Goal: Book appointment/travel/reservation

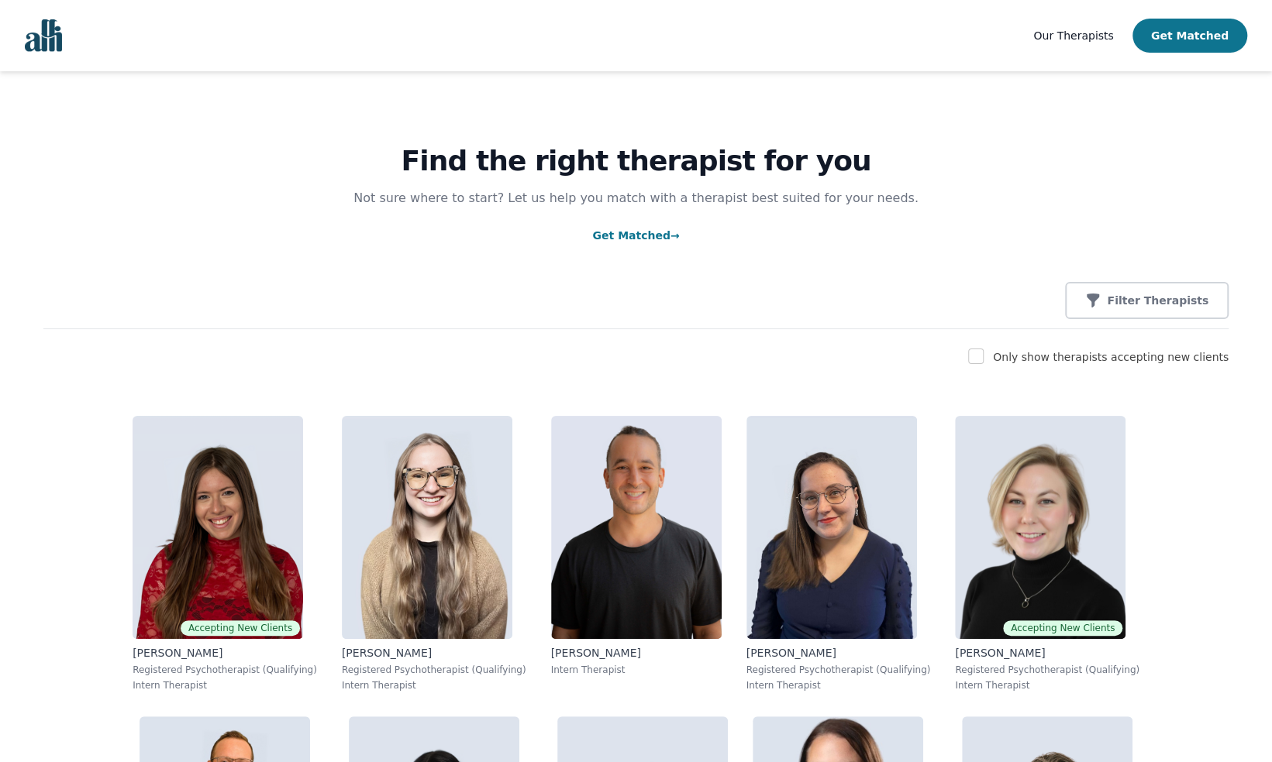
click at [1167, 31] on button "Get Matched" at bounding box center [1189, 36] width 115 height 34
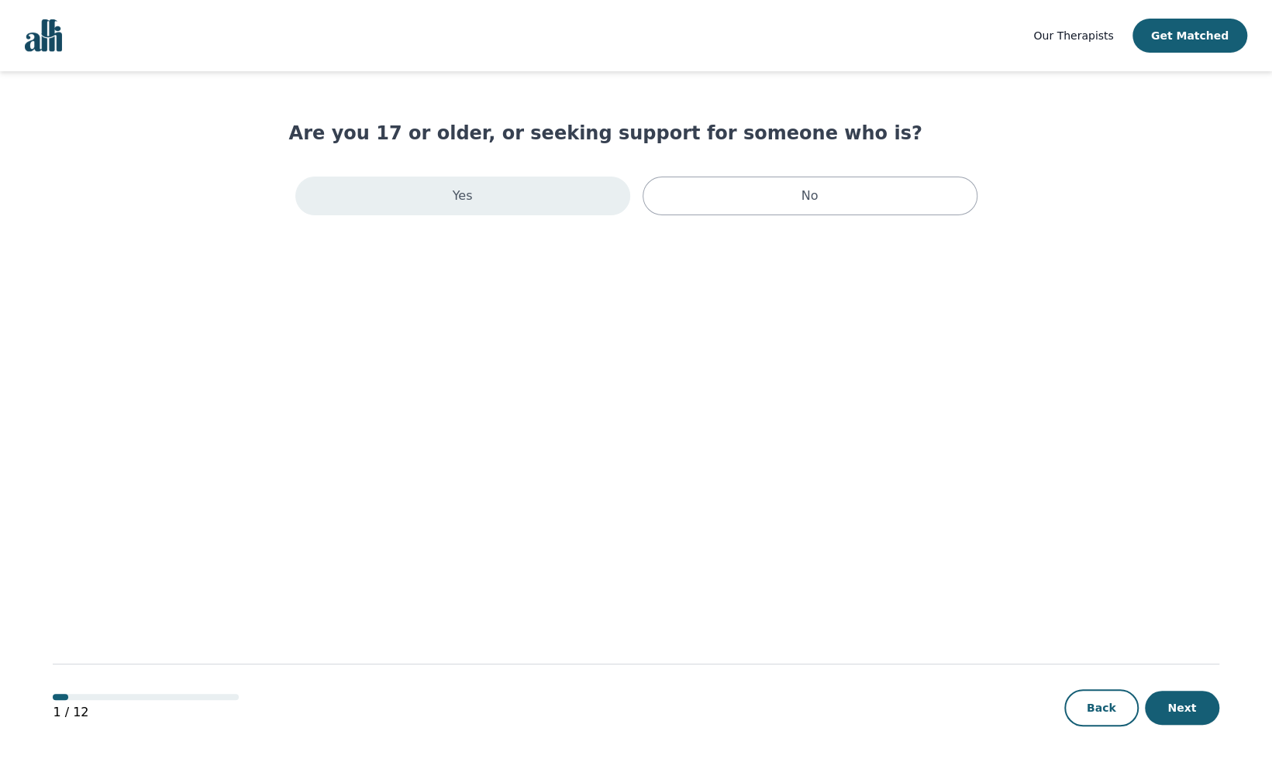
click at [575, 198] on div "Yes" at bounding box center [462, 196] width 335 height 39
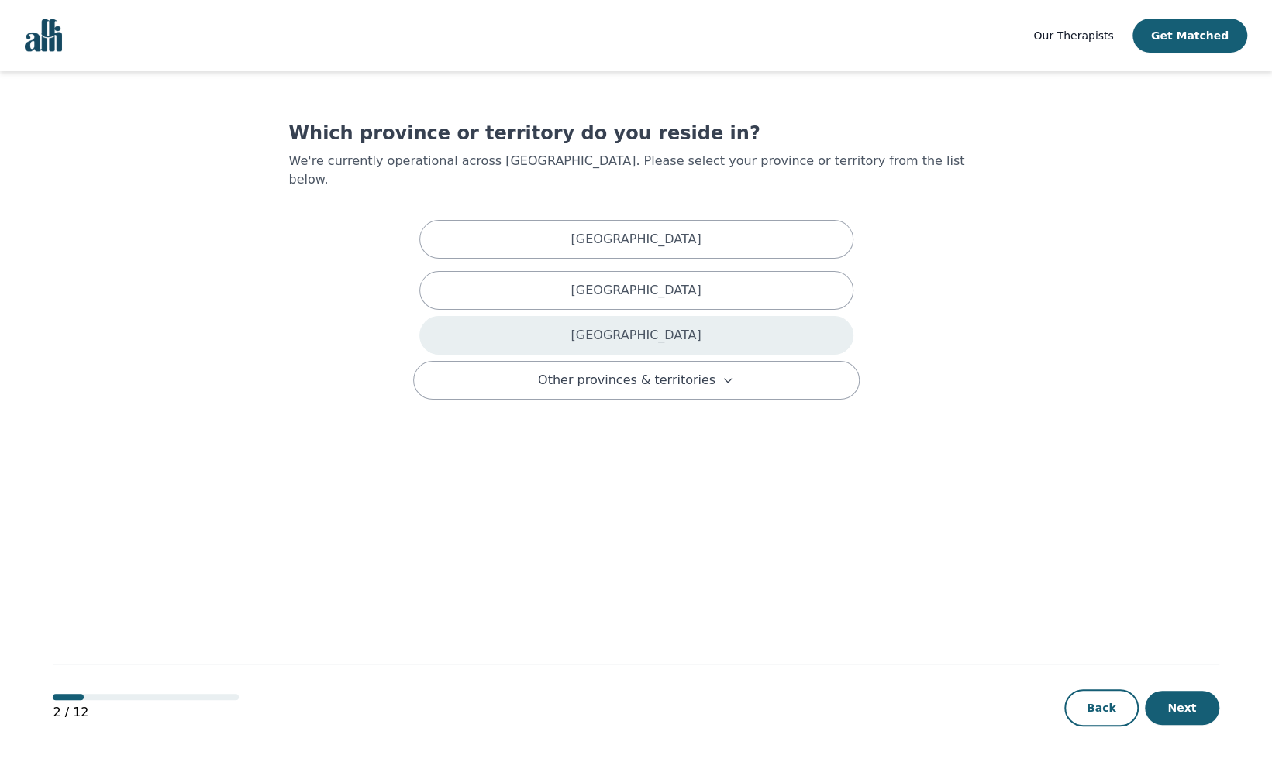
click at [693, 331] on div "[GEOGRAPHIC_DATA]" at bounding box center [636, 335] width 434 height 39
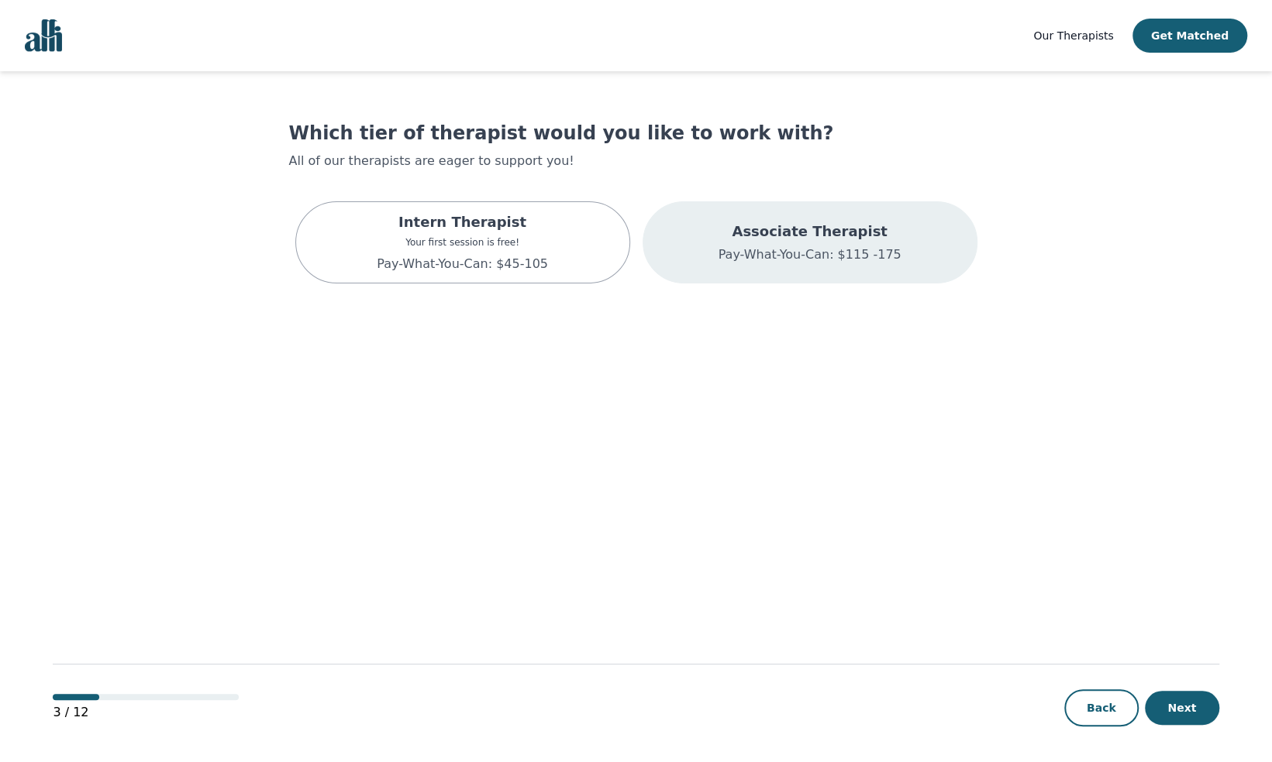
click at [855, 253] on p "Pay-What-You-Can: $115 -175" at bounding box center [809, 255] width 183 height 19
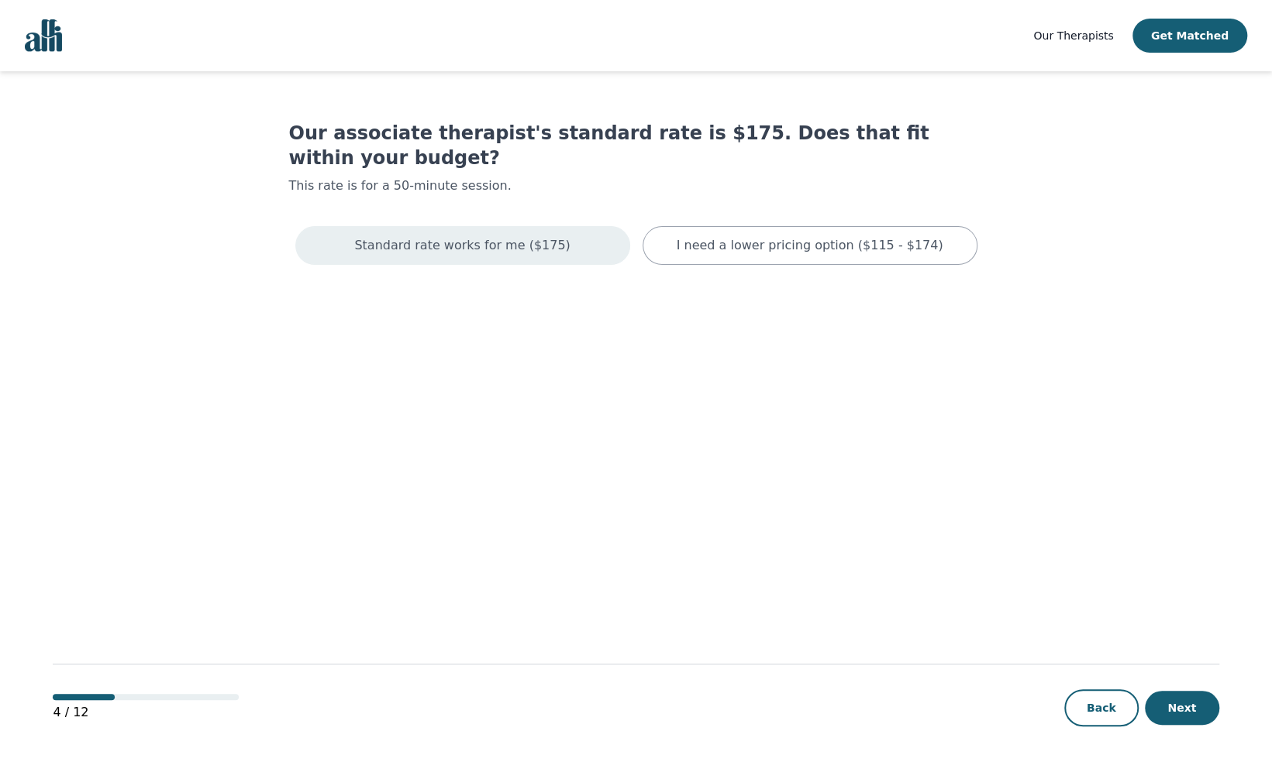
click at [555, 232] on div "Standard rate works for me ($175)" at bounding box center [462, 245] width 335 height 39
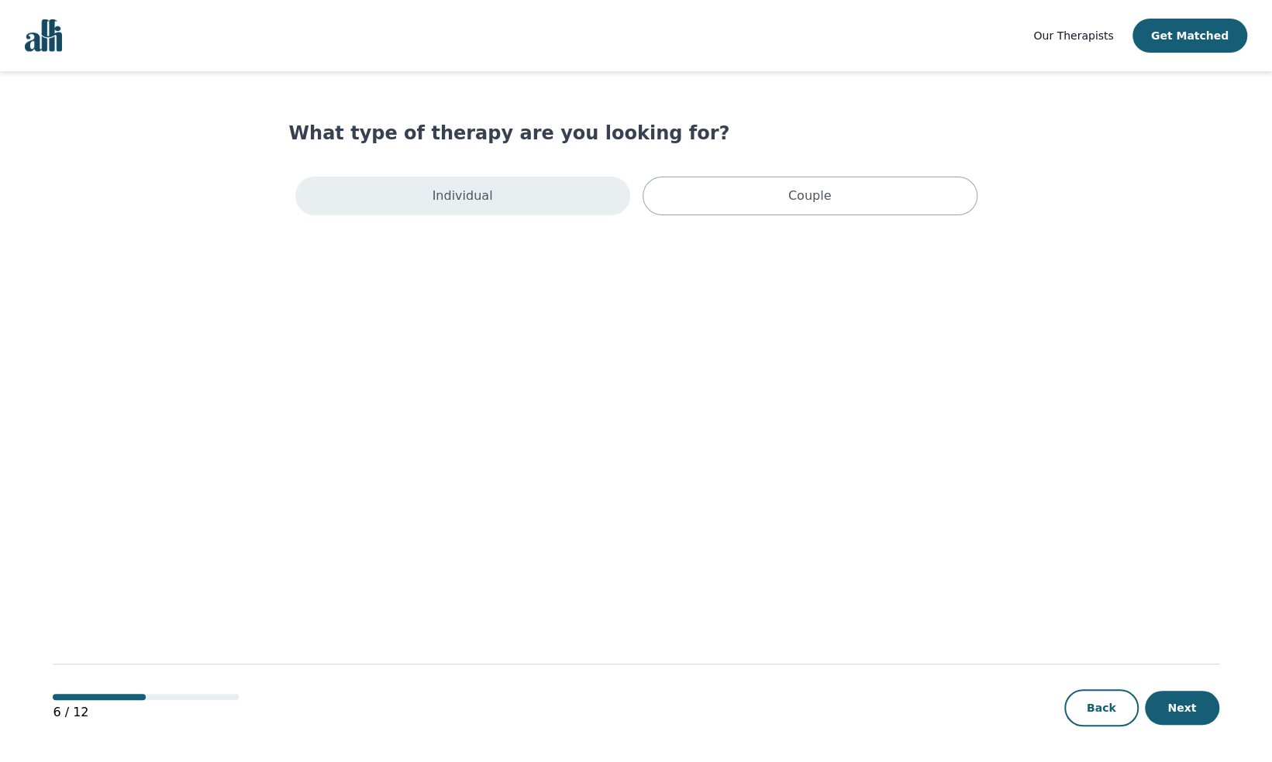
click at [549, 198] on div "Individual" at bounding box center [462, 196] width 335 height 39
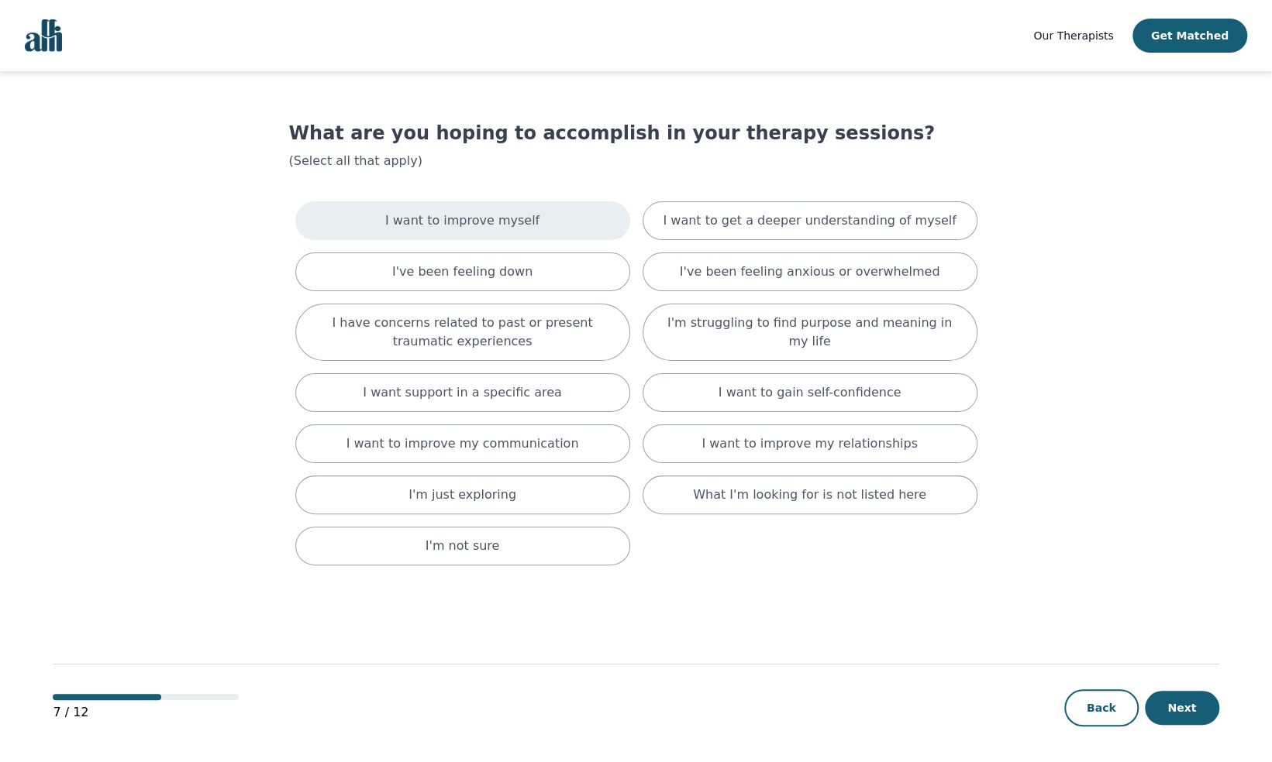
click at [579, 222] on div "I want to improve myself" at bounding box center [462, 220] width 335 height 39
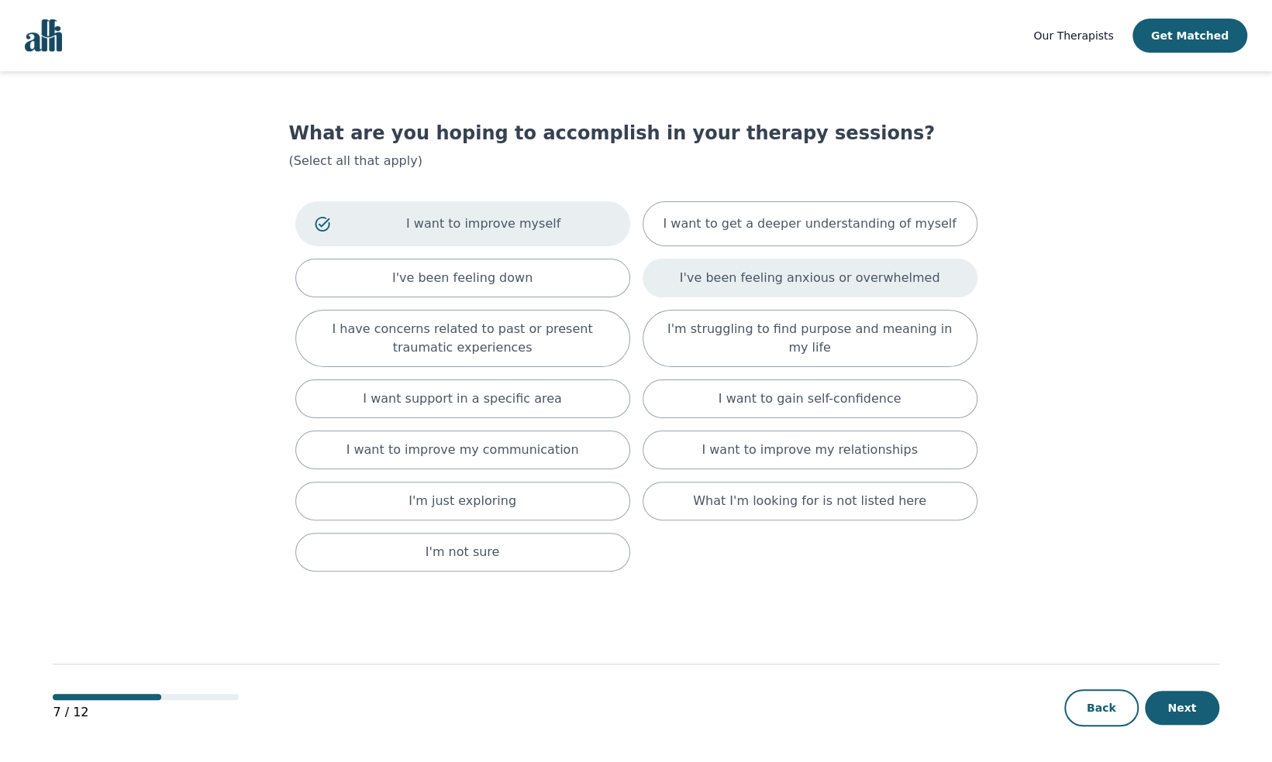
click at [762, 280] on p "I've been feeling anxious or overwhelmed" at bounding box center [810, 278] width 260 height 19
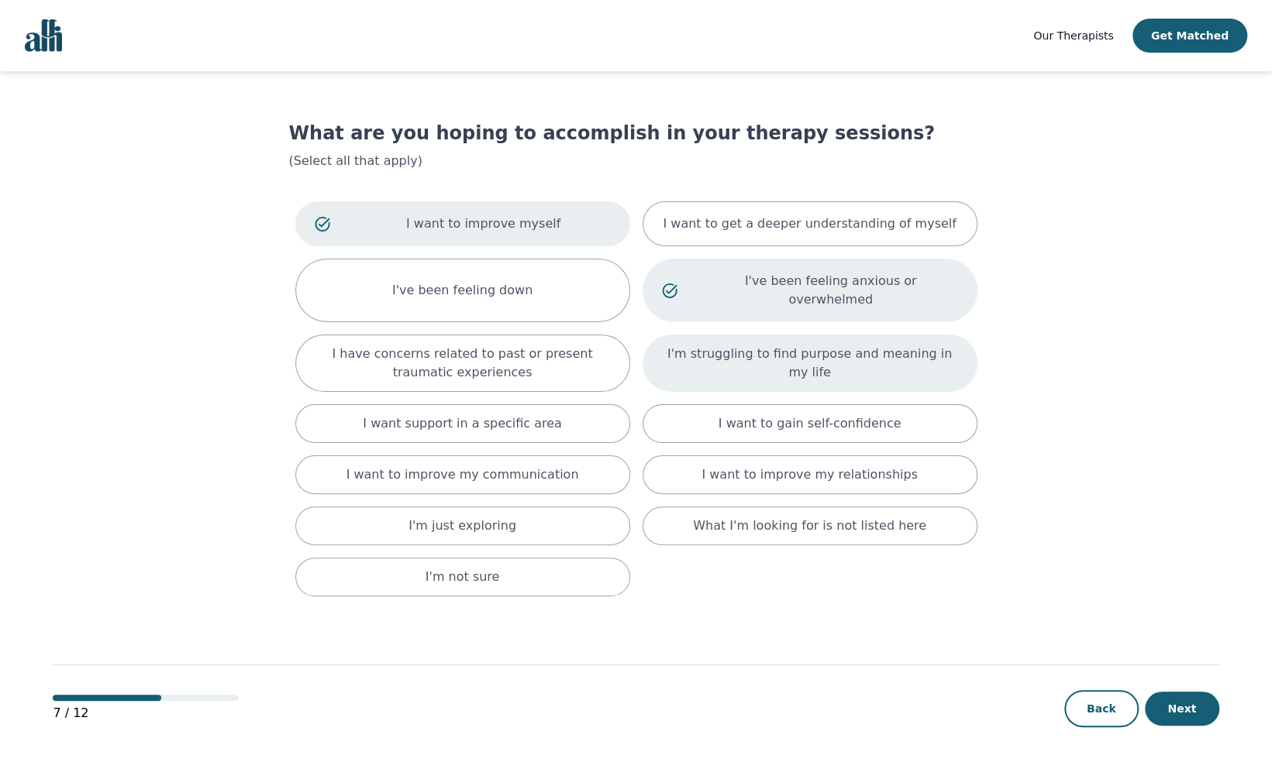
click at [745, 355] on div "I'm struggling to find purpose and meaning in my life" at bounding box center [809, 363] width 335 height 57
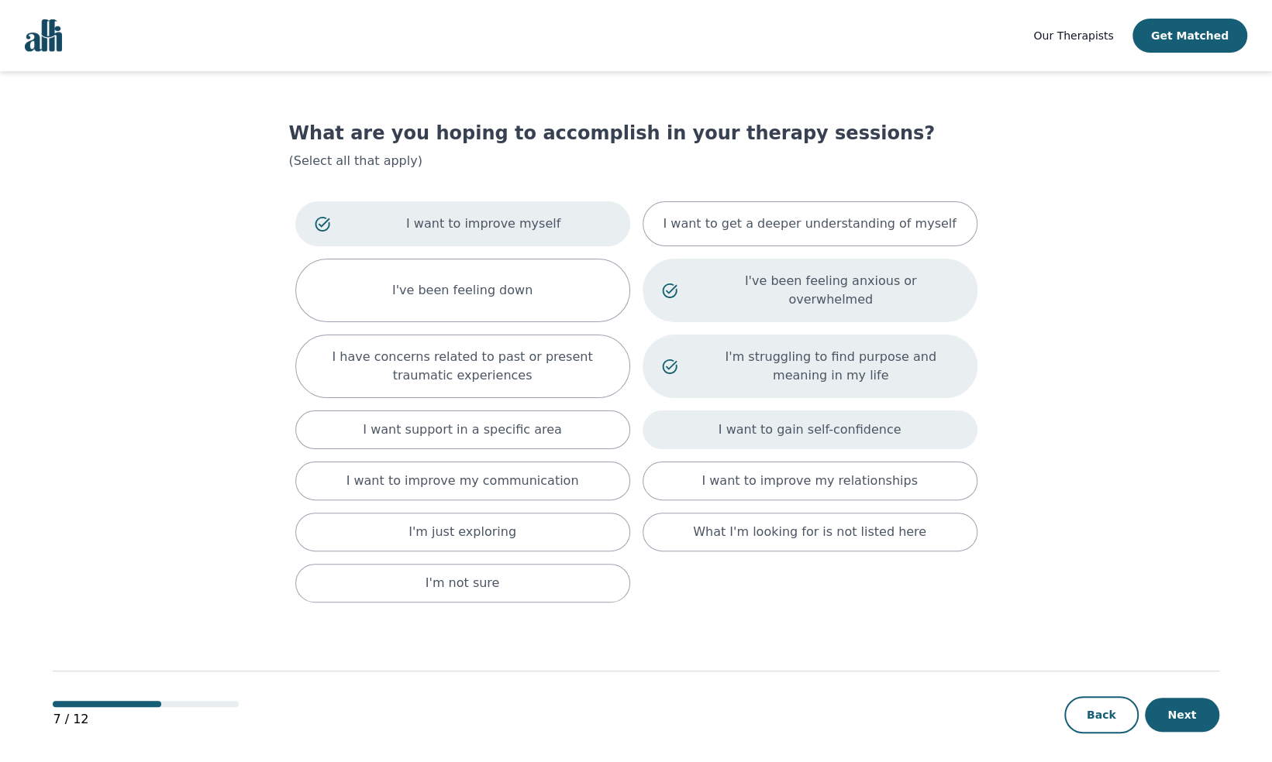
click at [711, 411] on div "I want to gain self-confidence" at bounding box center [809, 430] width 335 height 39
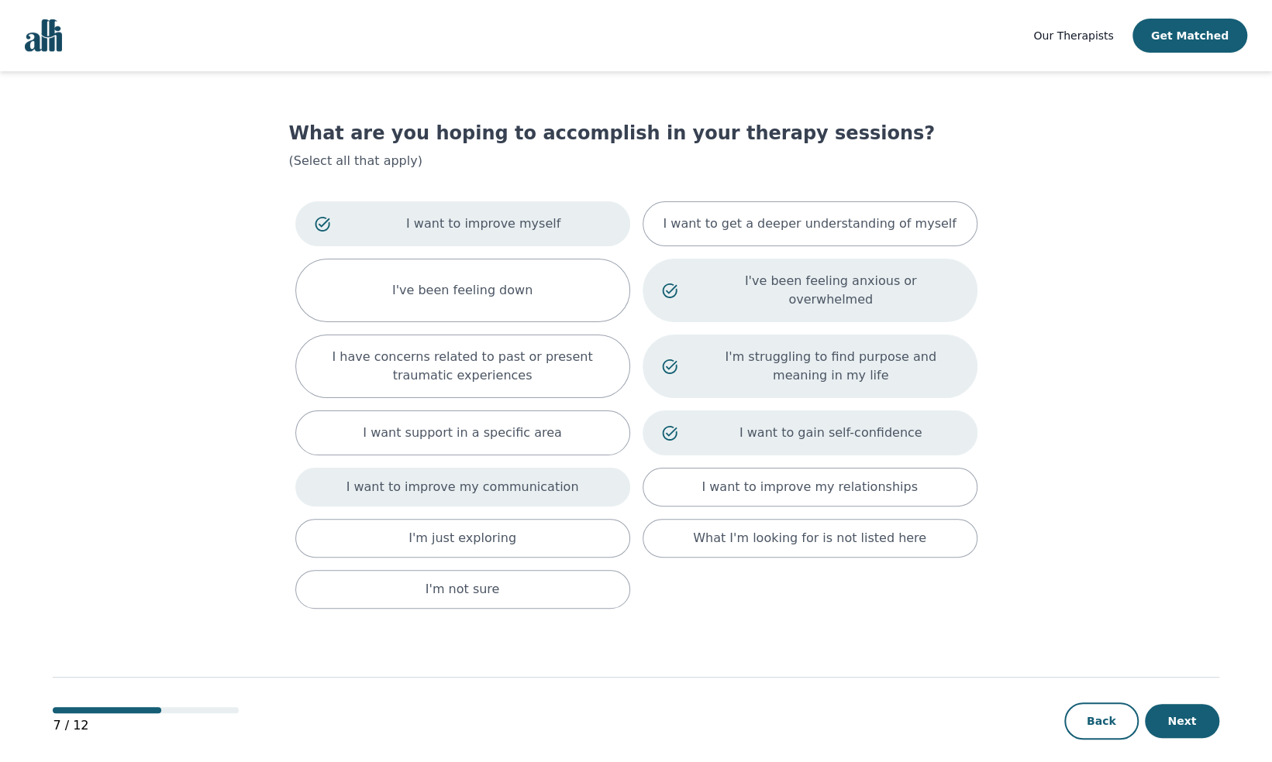
click at [532, 478] on p "I want to improve my communication" at bounding box center [462, 487] width 232 height 19
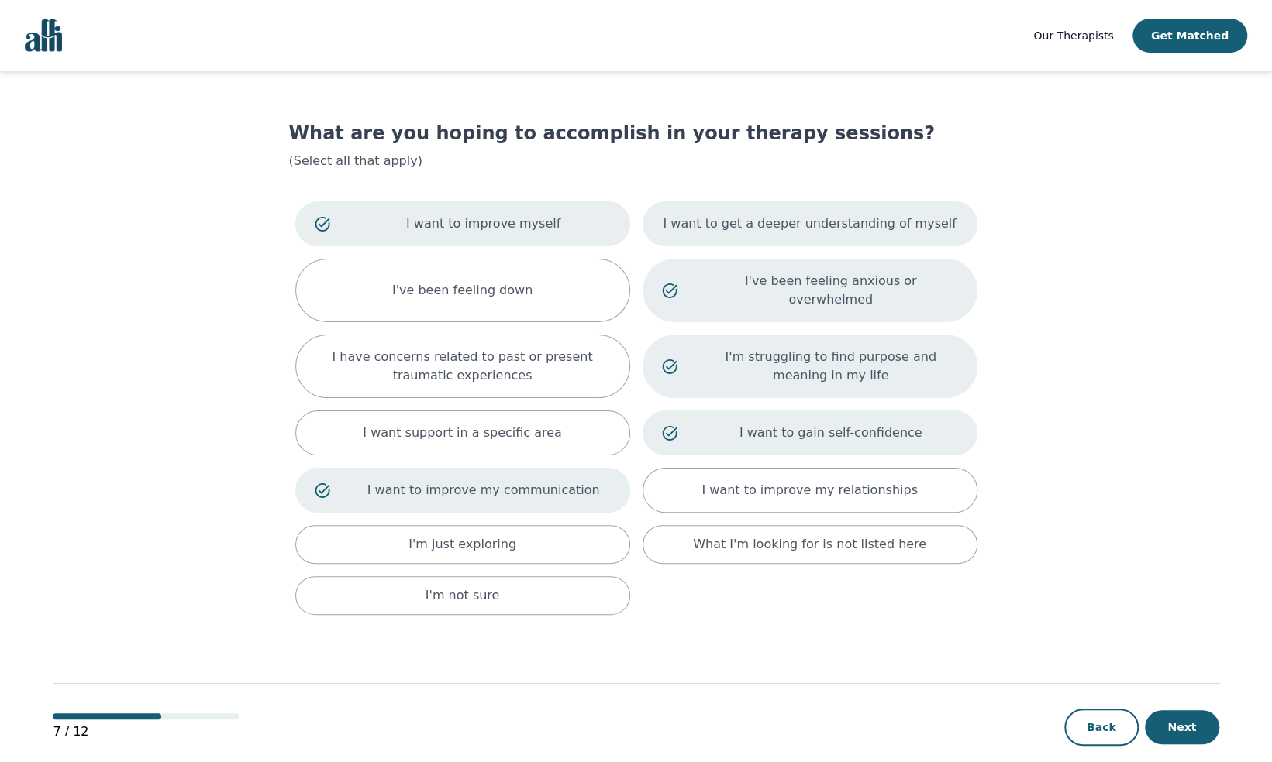
click at [820, 222] on p "I want to get a deeper understanding of myself" at bounding box center [808, 224] width 293 height 19
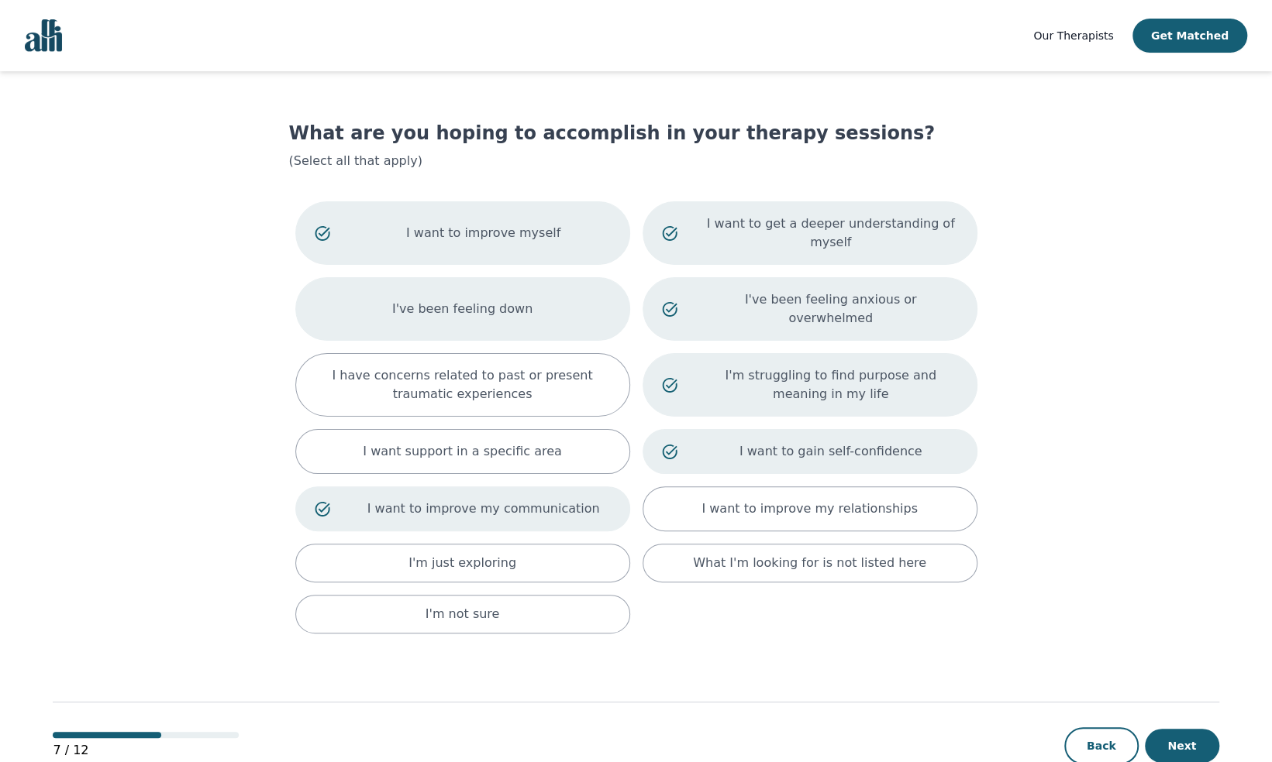
click at [568, 287] on div "I've been feeling down" at bounding box center [462, 309] width 335 height 64
click at [1163, 729] on button "Next" at bounding box center [1181, 746] width 74 height 34
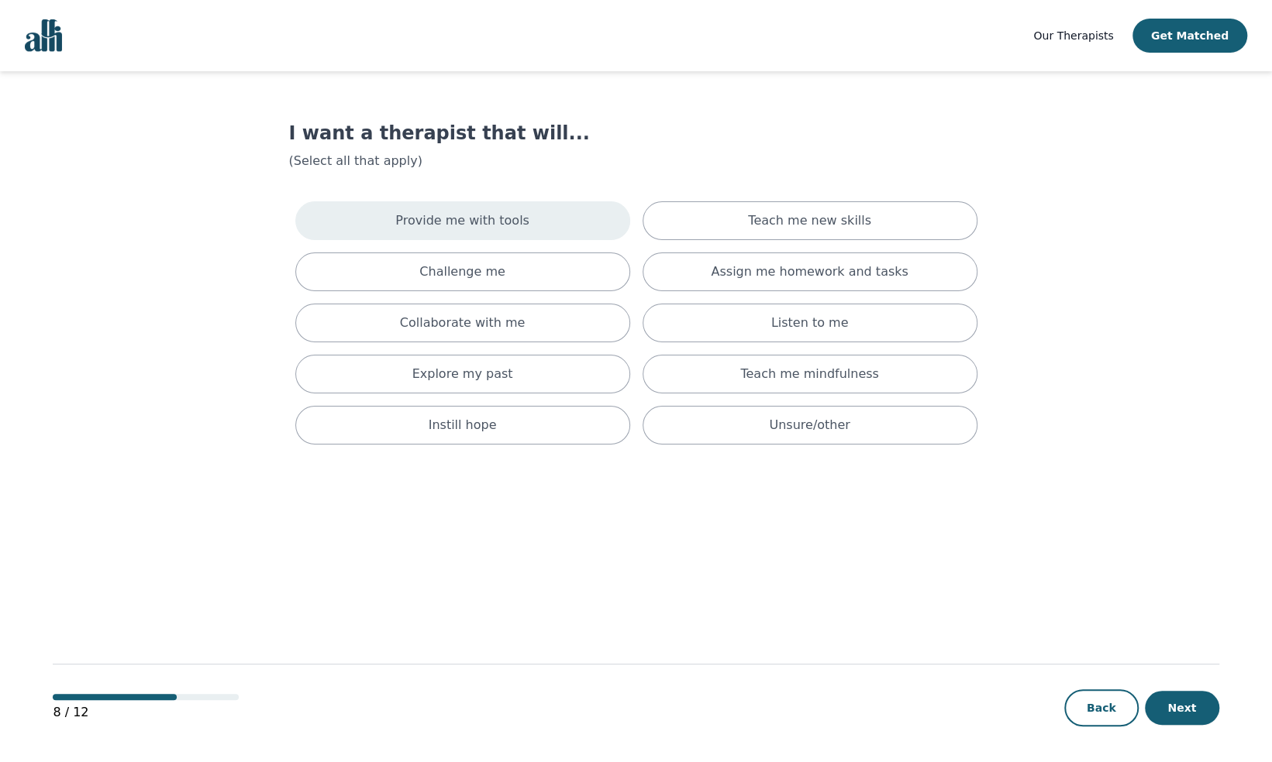
click at [563, 225] on div "Provide me with tools" at bounding box center [462, 220] width 335 height 39
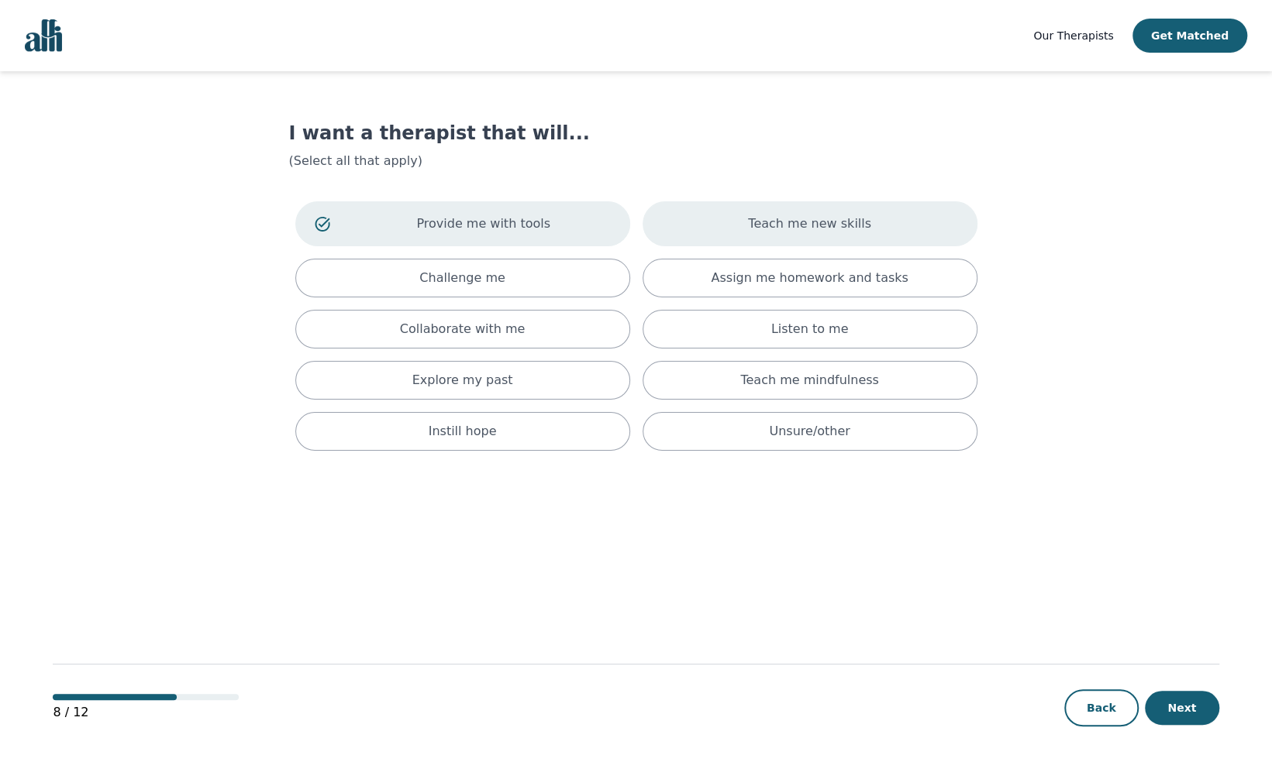
click at [695, 226] on div "Teach me new skills" at bounding box center [809, 223] width 335 height 45
click at [724, 286] on div "Assign me homework and tasks" at bounding box center [809, 278] width 335 height 39
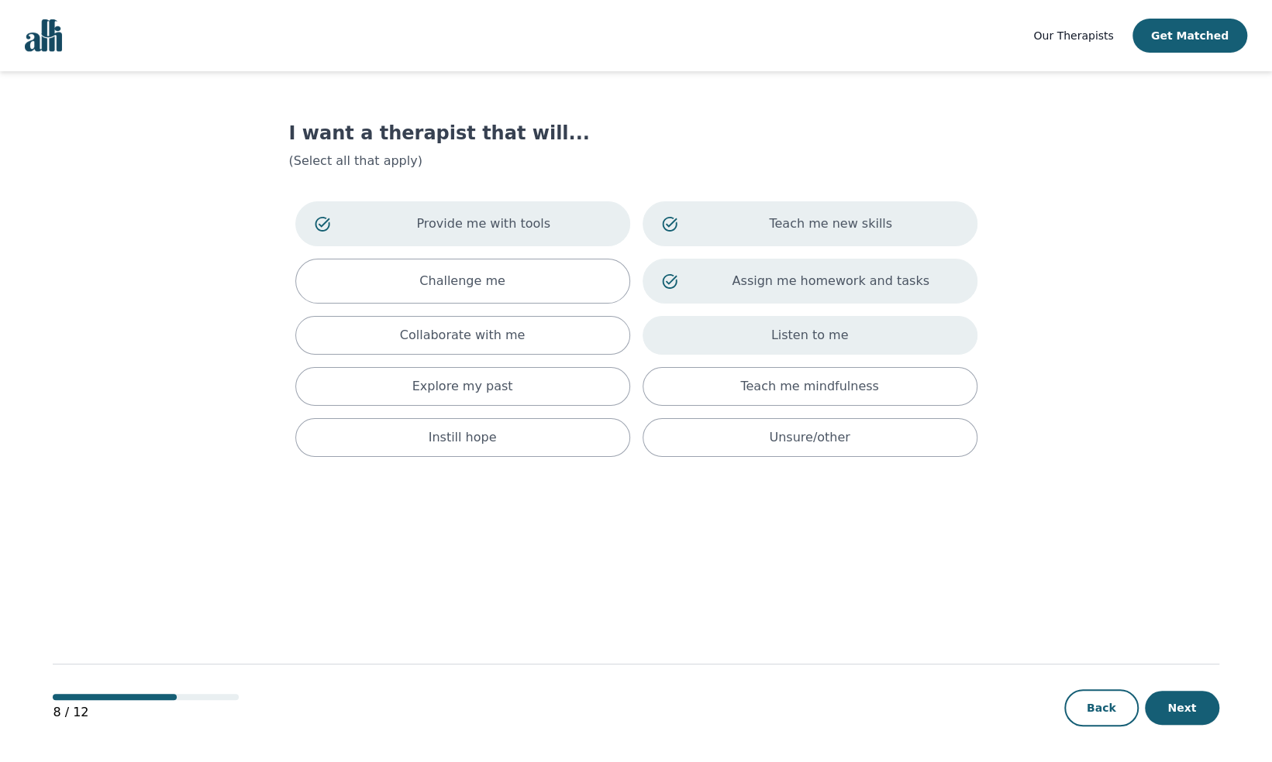
click at [711, 347] on div "Listen to me" at bounding box center [809, 335] width 335 height 39
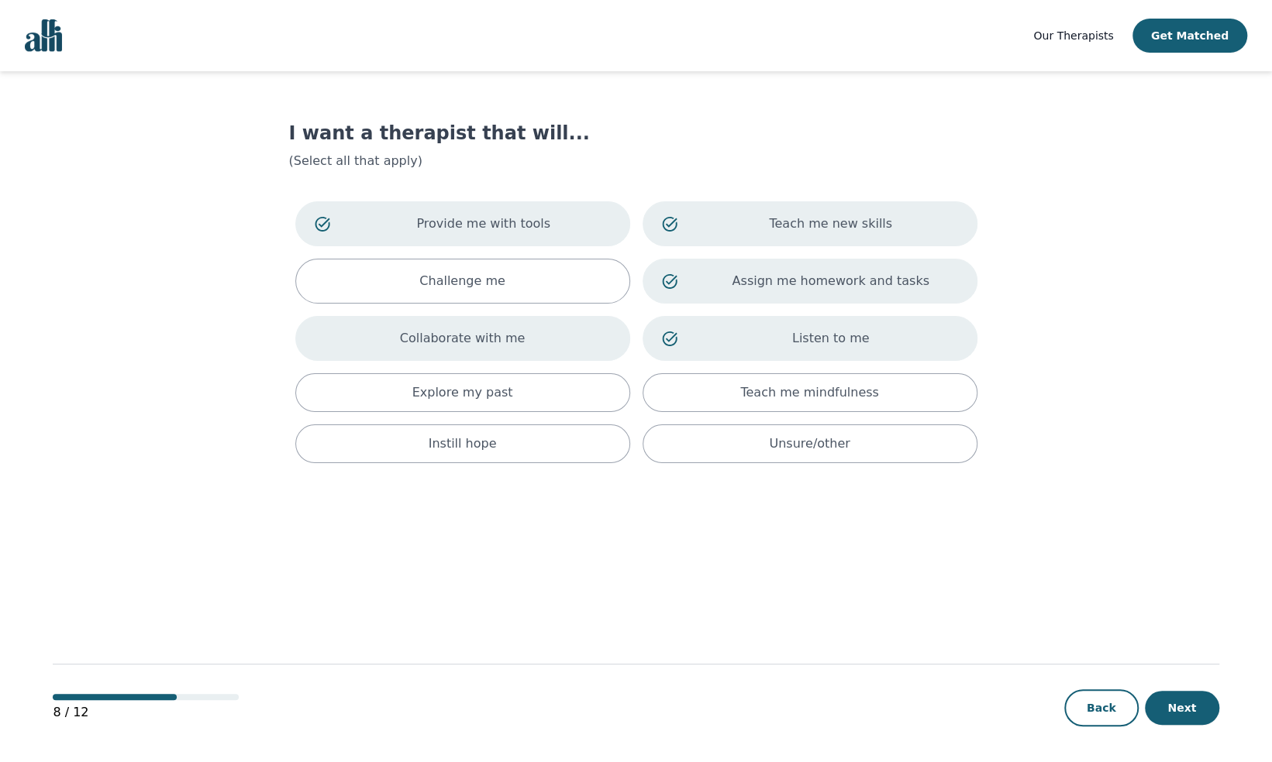
click at [534, 353] on div "Collaborate with me" at bounding box center [462, 338] width 335 height 45
click at [697, 381] on div "Teach me mindfulness" at bounding box center [809, 392] width 335 height 39
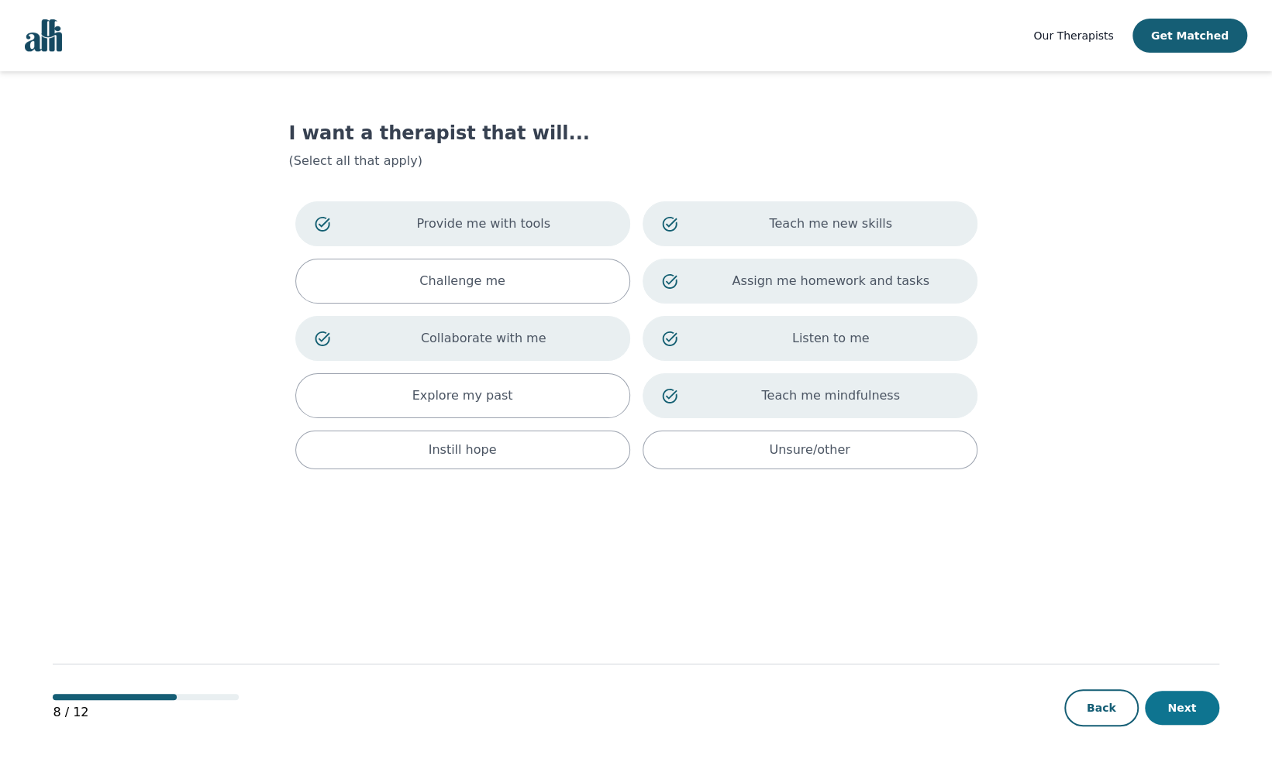
click at [1184, 707] on button "Next" at bounding box center [1181, 708] width 74 height 34
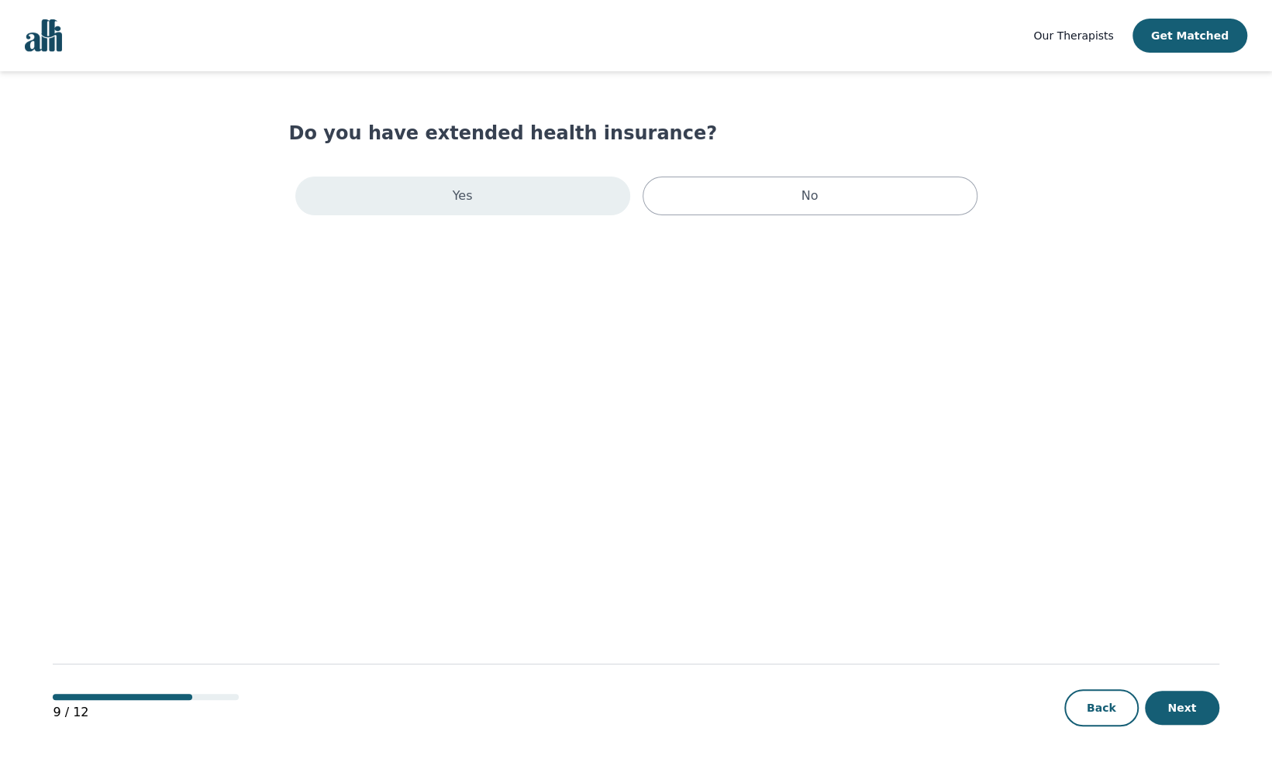
click at [554, 211] on div "Yes" at bounding box center [462, 196] width 335 height 39
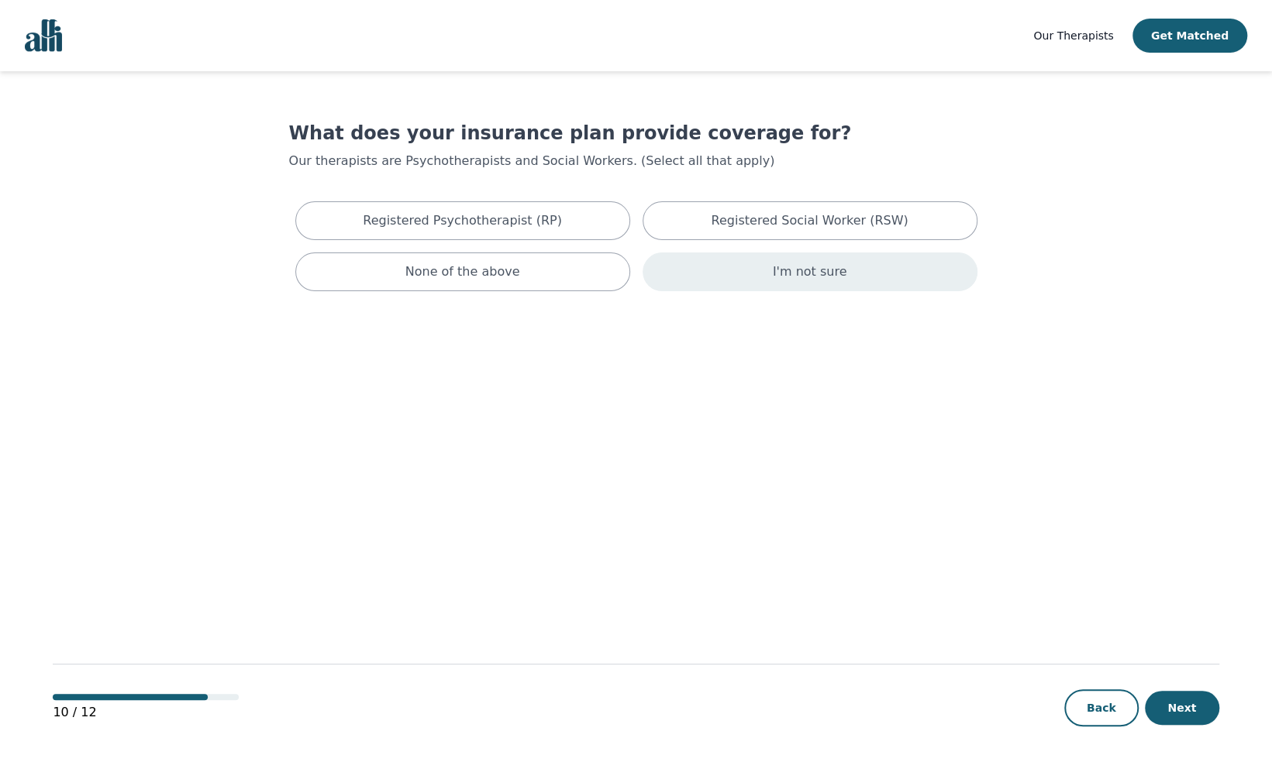
click at [781, 269] on p "I'm not sure" at bounding box center [810, 272] width 74 height 19
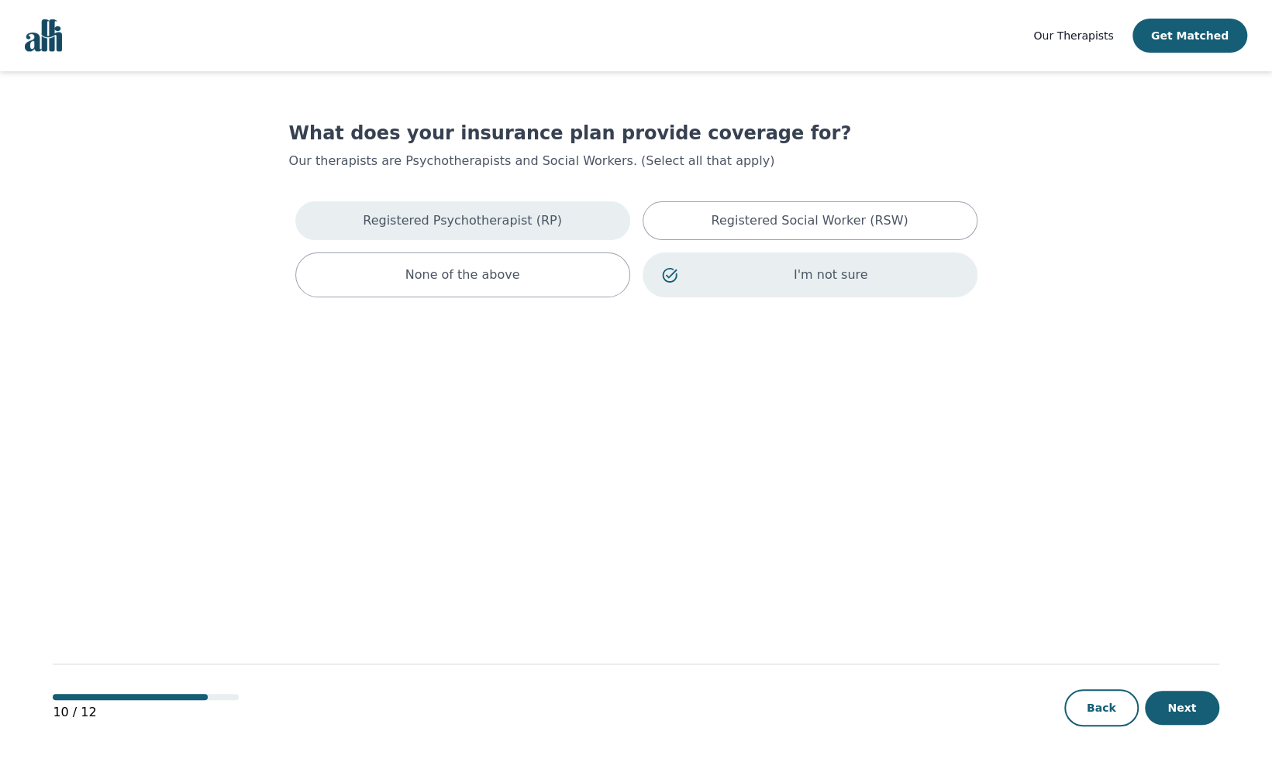
click at [511, 220] on p "Registered Psychotherapist (RP)" at bounding box center [462, 221] width 199 height 19
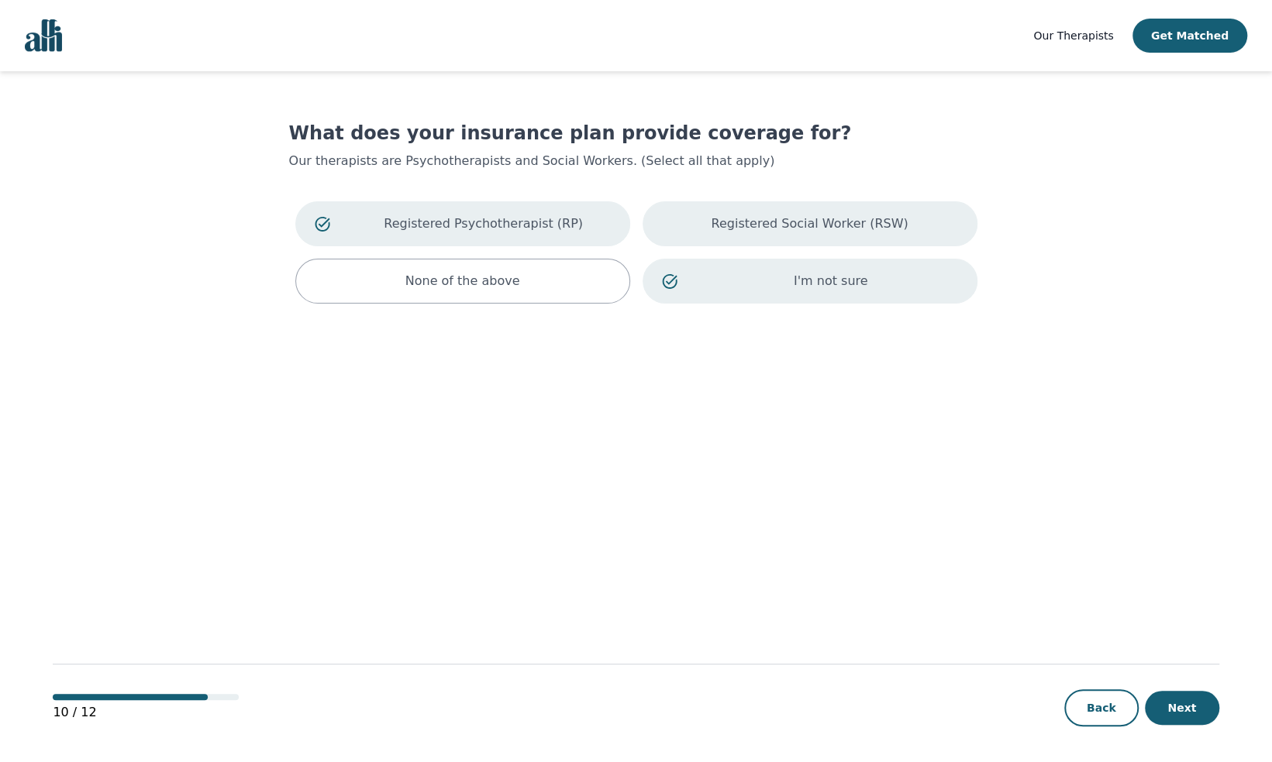
click at [711, 224] on div "Registered Social Worker (RSW)" at bounding box center [809, 223] width 335 height 45
click at [1182, 707] on button "Next" at bounding box center [1181, 708] width 74 height 34
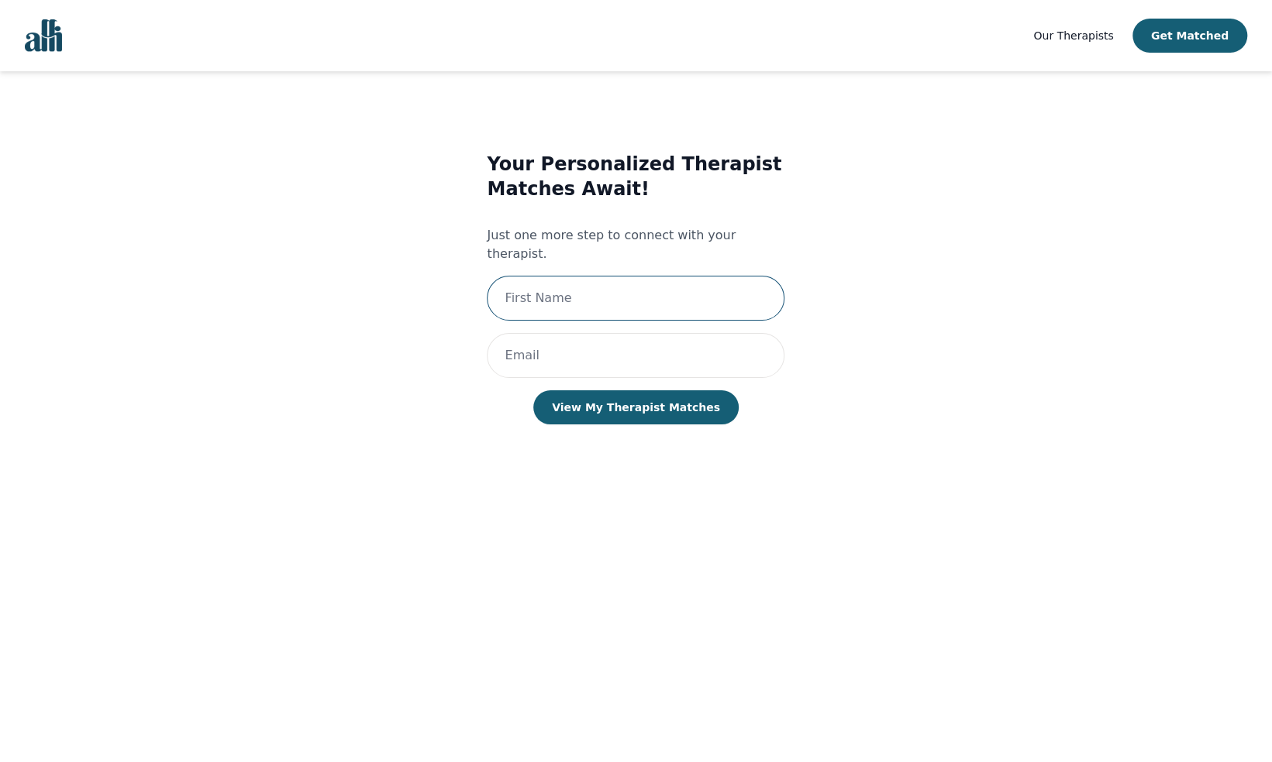
click at [576, 276] on input "text" at bounding box center [636, 298] width 298 height 45
type input "Divya"
type input "[EMAIL_ADDRESS][DOMAIN_NAME]"
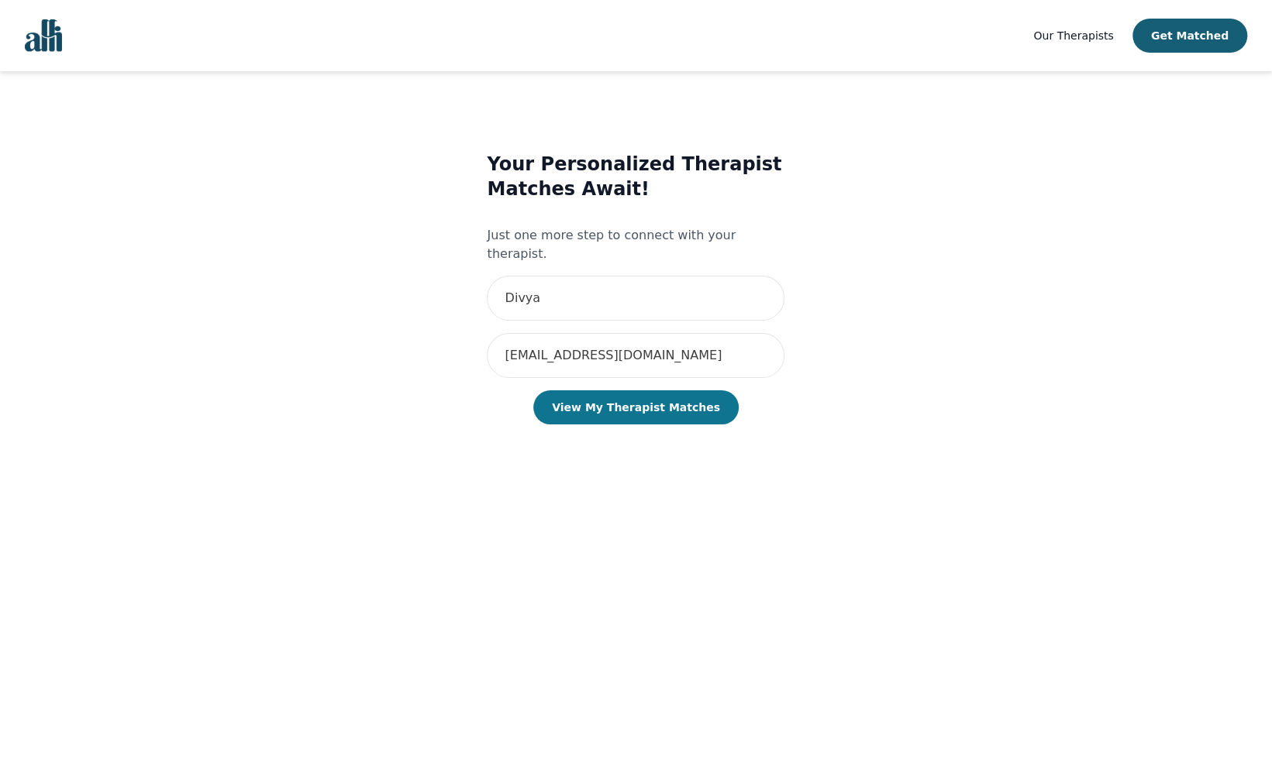
click at [635, 391] on button "View My Therapist Matches" at bounding box center [635, 408] width 205 height 34
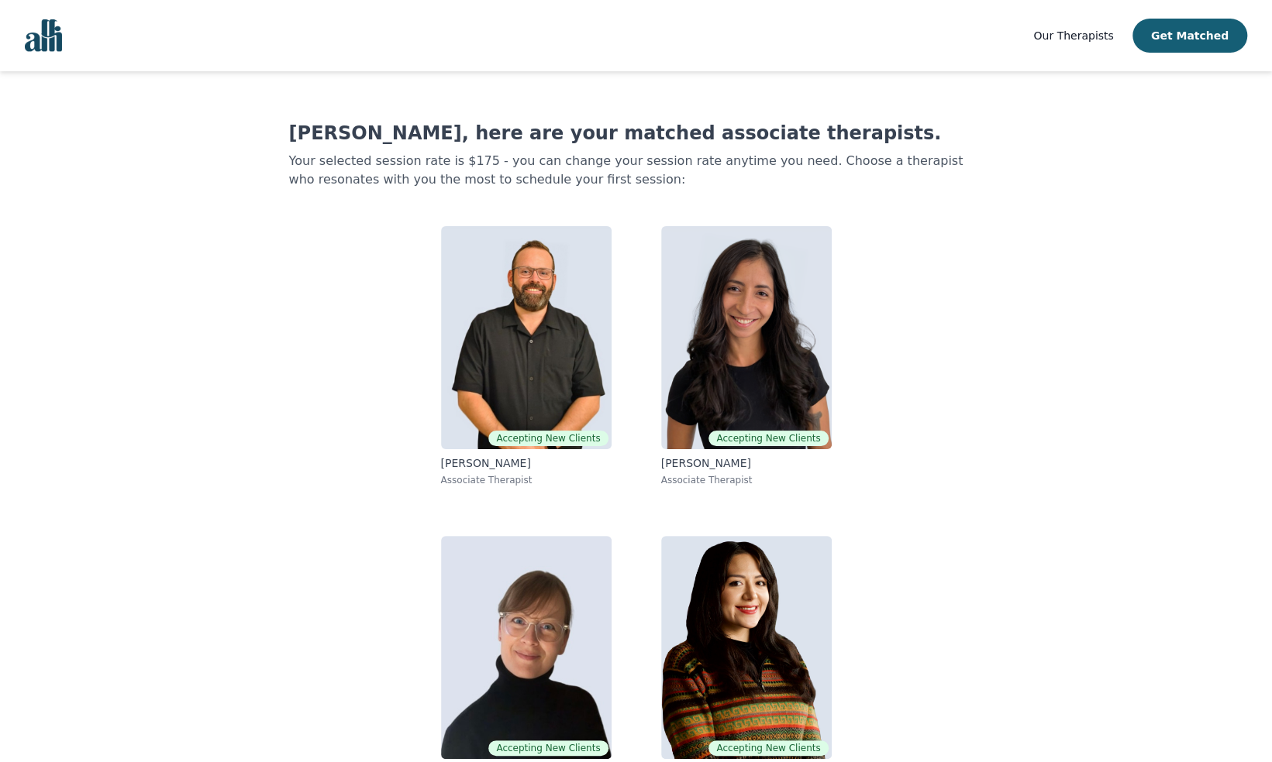
scroll to position [46, 0]
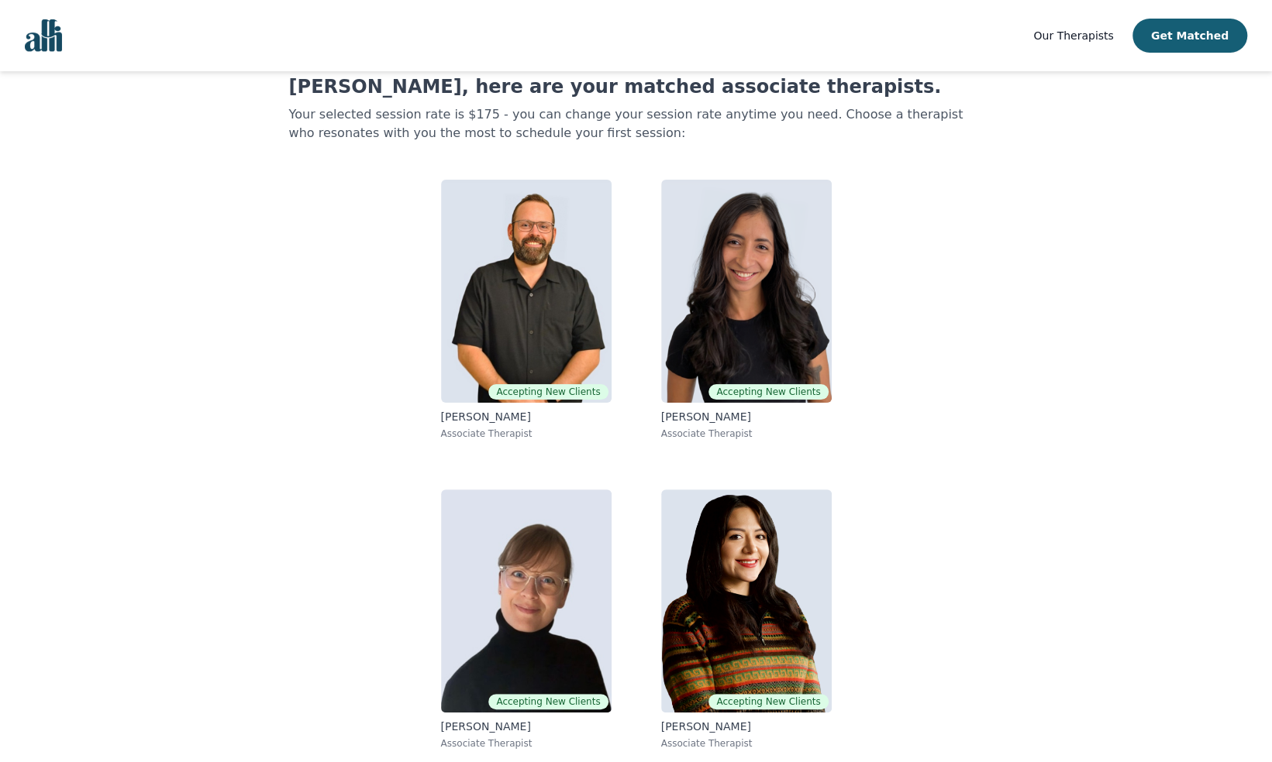
click at [1149, 503] on main "[PERSON_NAME], here are your matched associate therapists. Your selected sessio…" at bounding box center [635, 394] width 1165 height 738
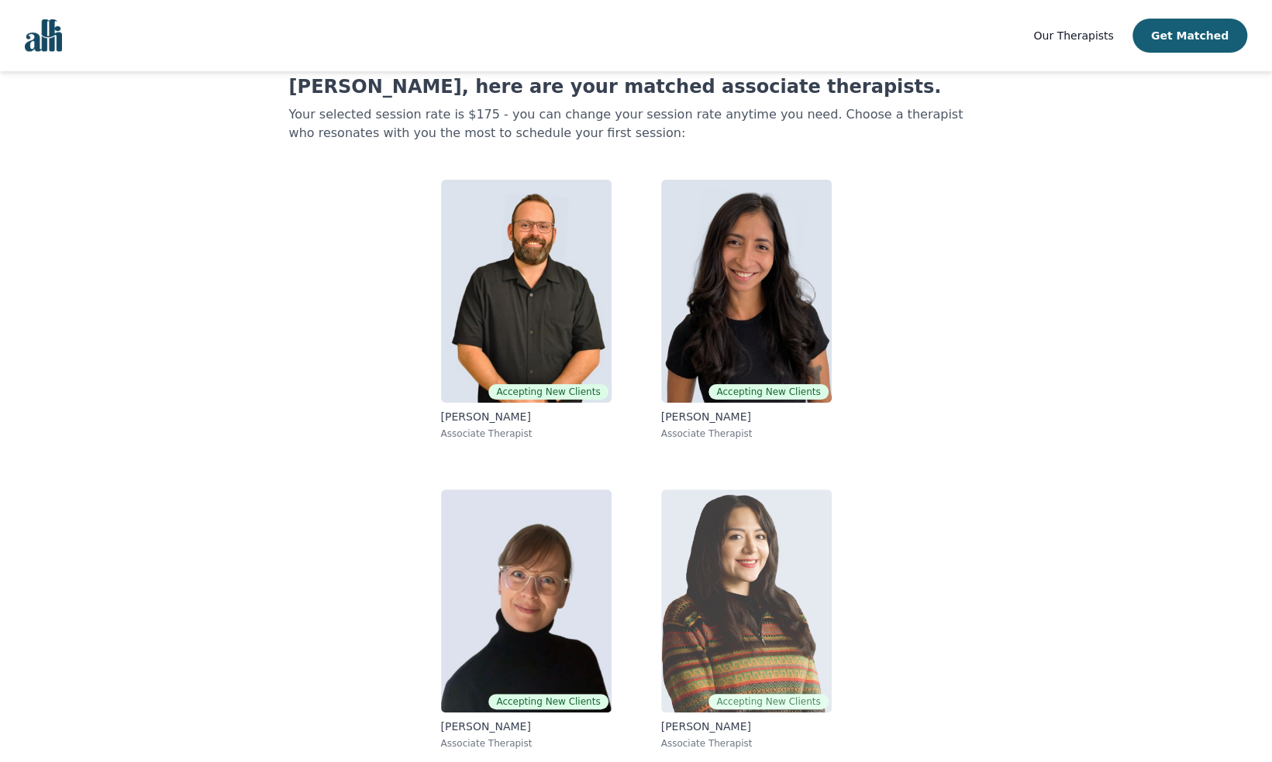
click at [724, 587] on img at bounding box center [746, 601] width 170 height 223
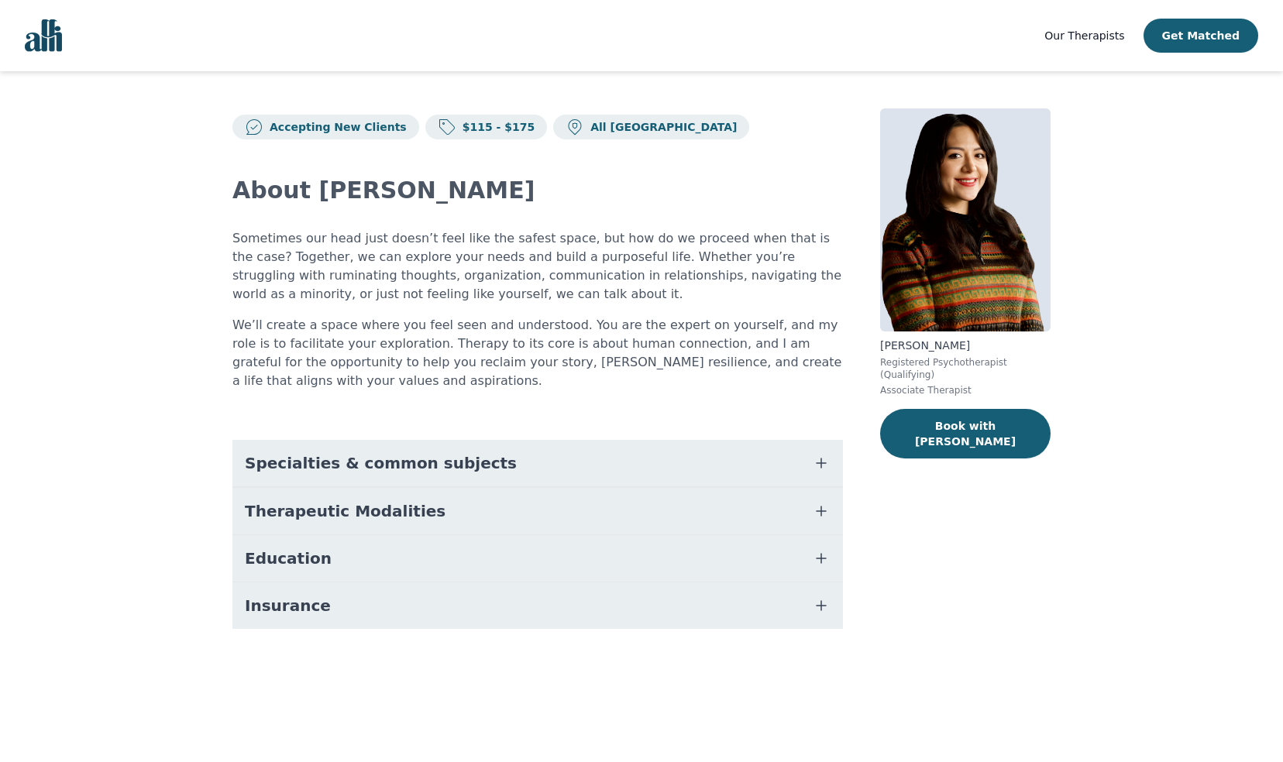
click at [742, 440] on button "Specialties & common subjects" at bounding box center [537, 463] width 611 height 46
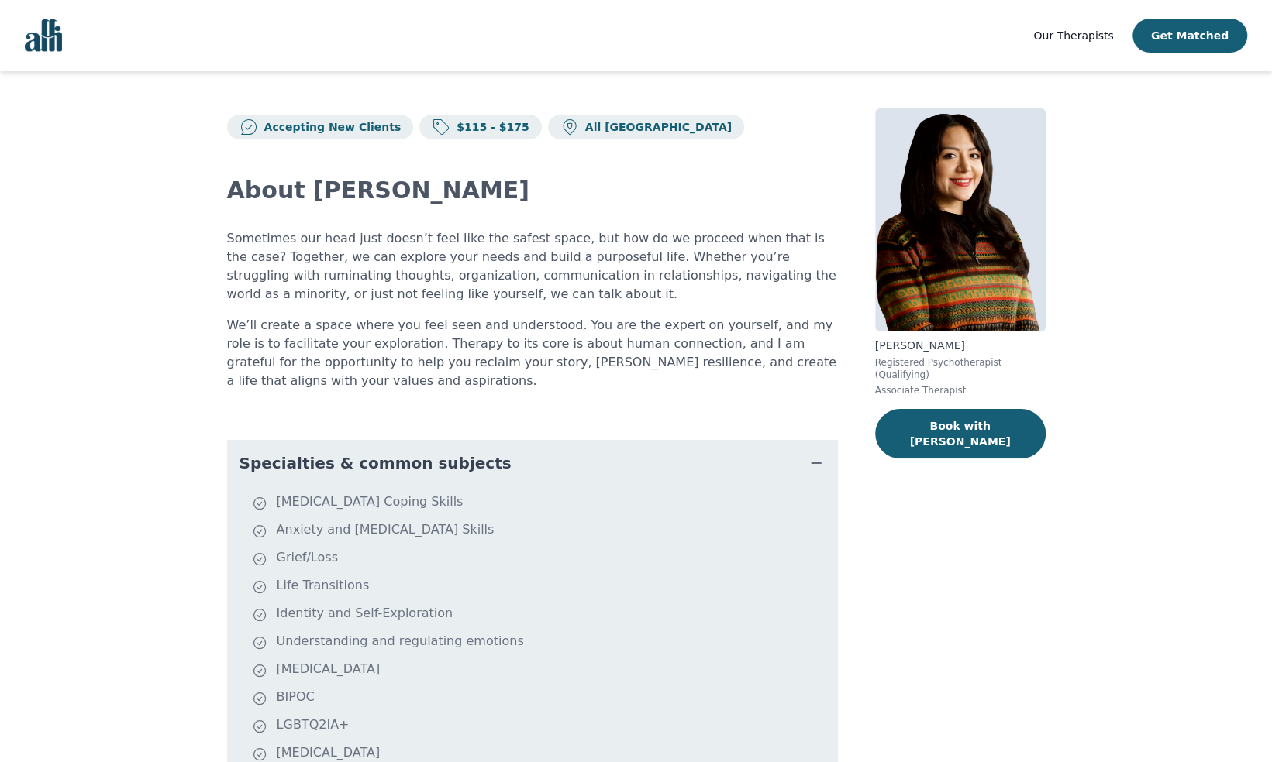
click at [960, 625] on div "[PERSON_NAME] Registered Psychotherapist (Qualifying) Associate Therapist Book …" at bounding box center [960, 535] width 170 height 855
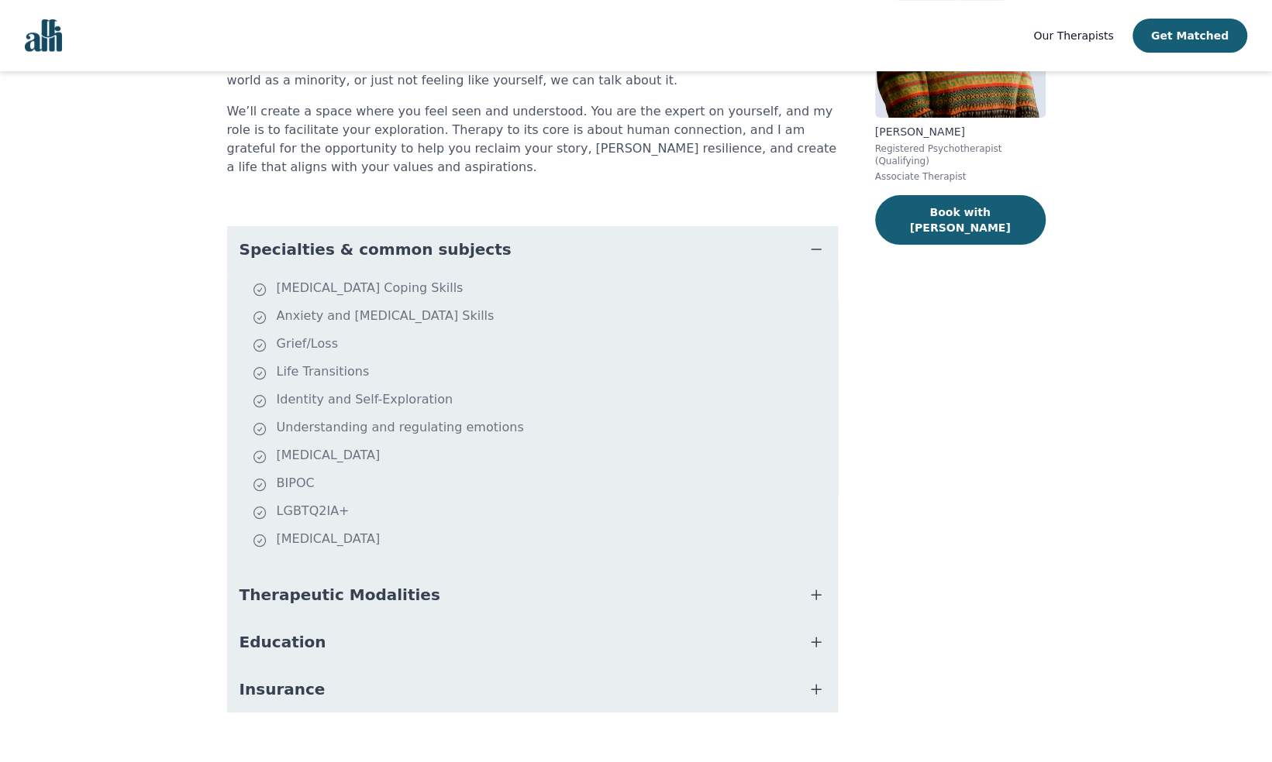
scroll to position [217, 0]
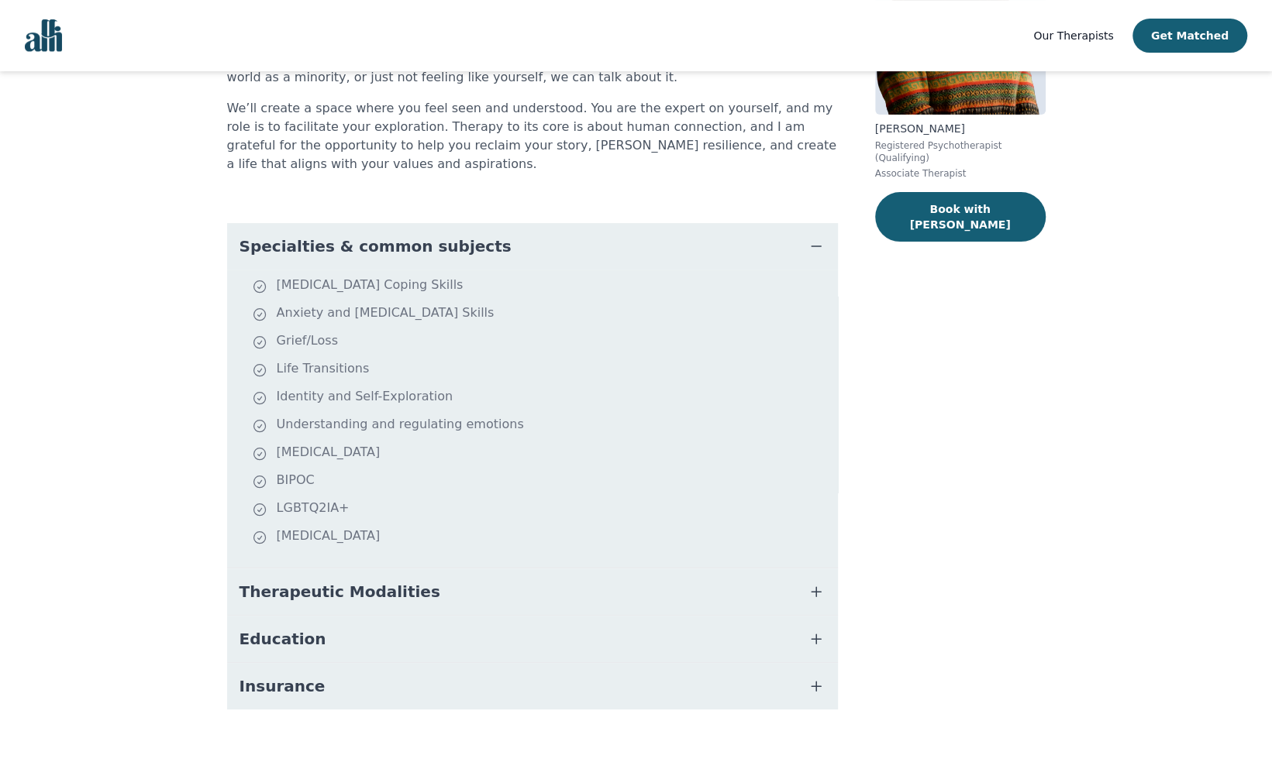
click at [801, 570] on button "Therapeutic Modalities" at bounding box center [532, 592] width 611 height 46
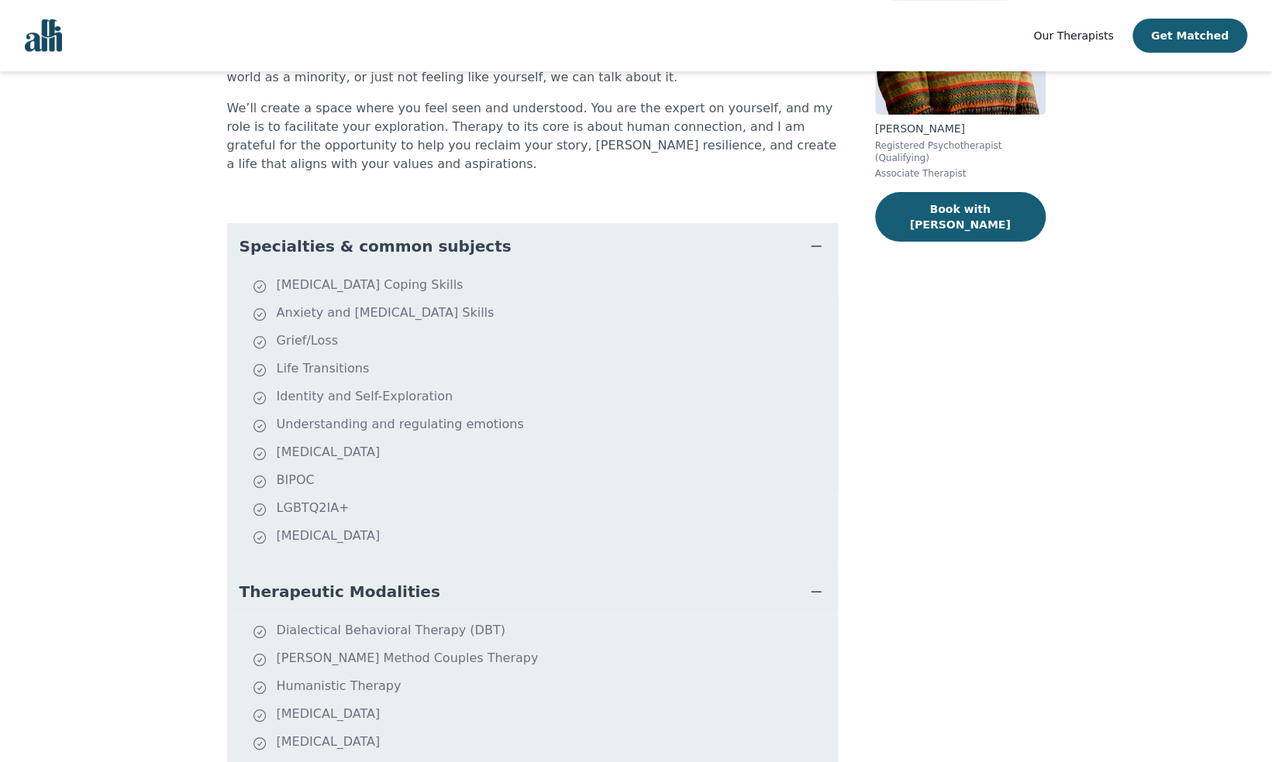
click at [942, 629] on div "[PERSON_NAME] Registered Psychotherapist (Qualifying) Associate Therapist Book …" at bounding box center [960, 412] width 170 height 1041
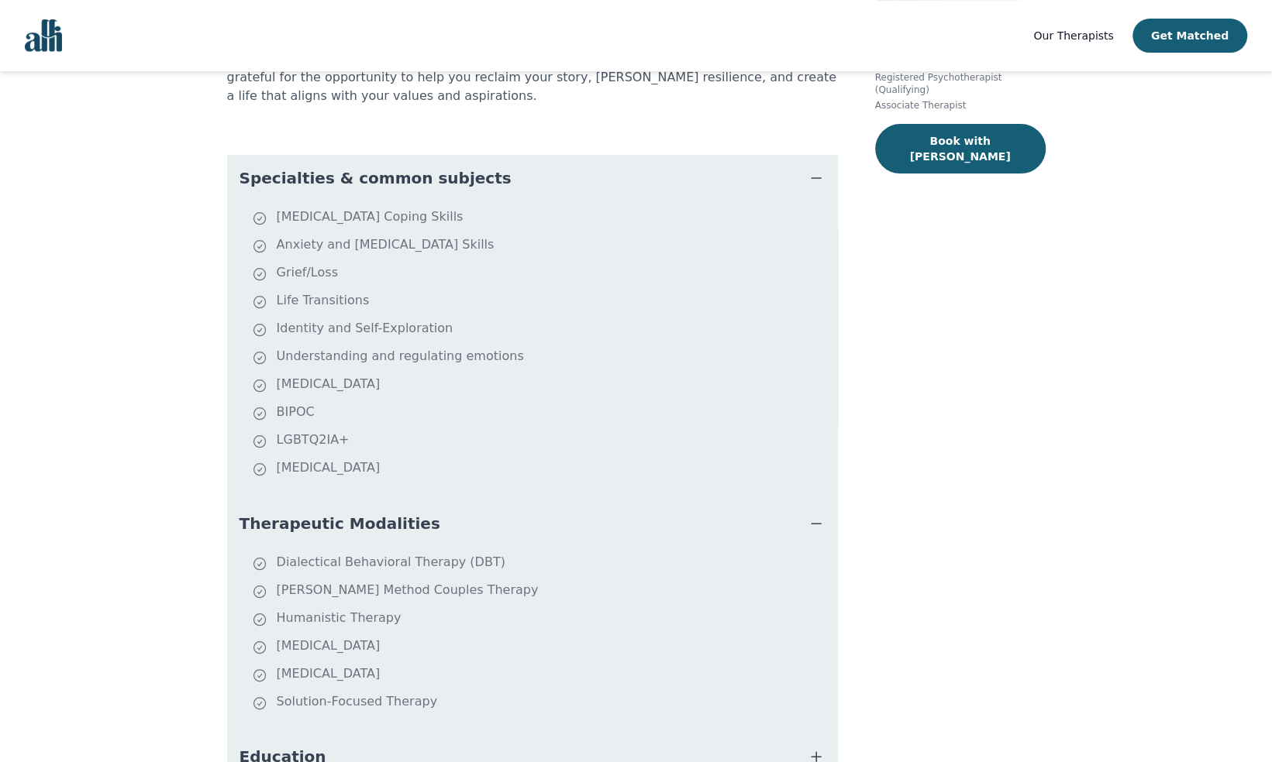
scroll to position [404, 0]
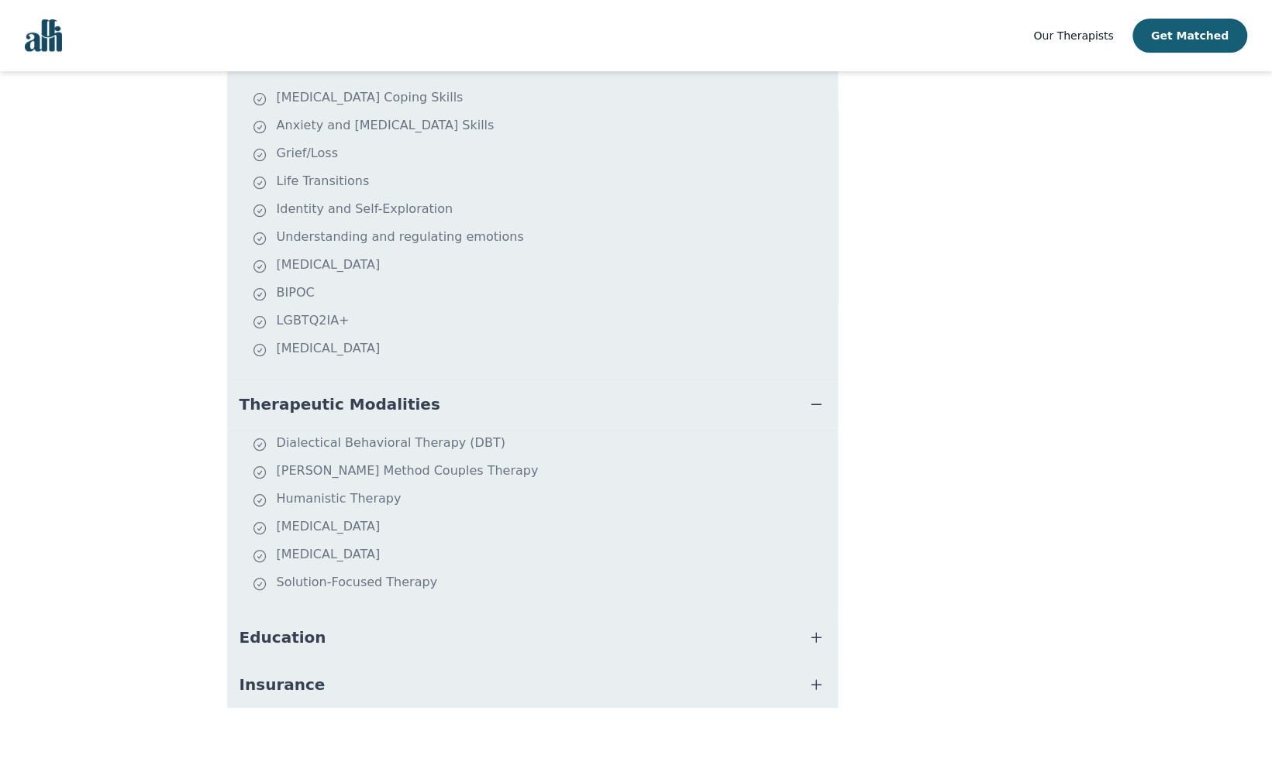
click at [696, 614] on button "Education" at bounding box center [532, 637] width 611 height 46
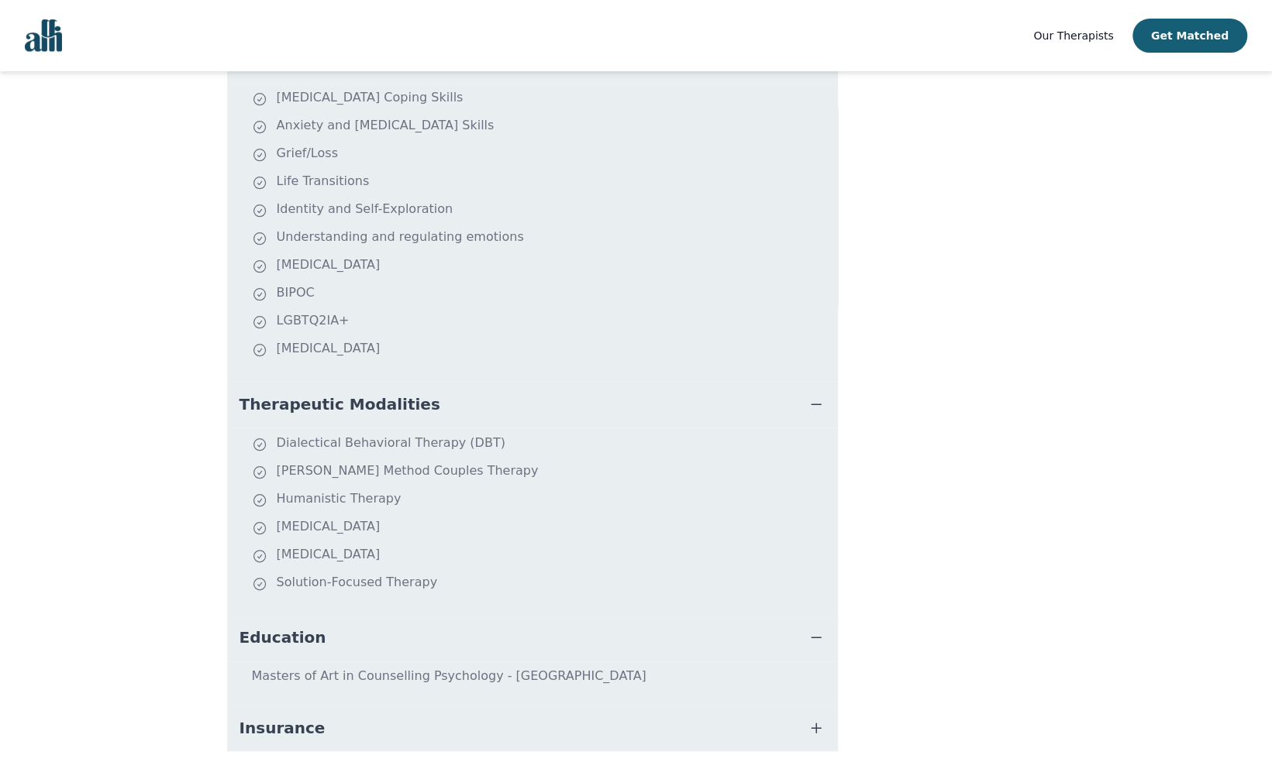
click at [741, 707] on button "Insurance" at bounding box center [532, 728] width 611 height 46
click at [986, 694] on div "[PERSON_NAME] Registered Psychotherapist (Qualifying) Associate Therapist Book …" at bounding box center [960, 303] width 170 height 1199
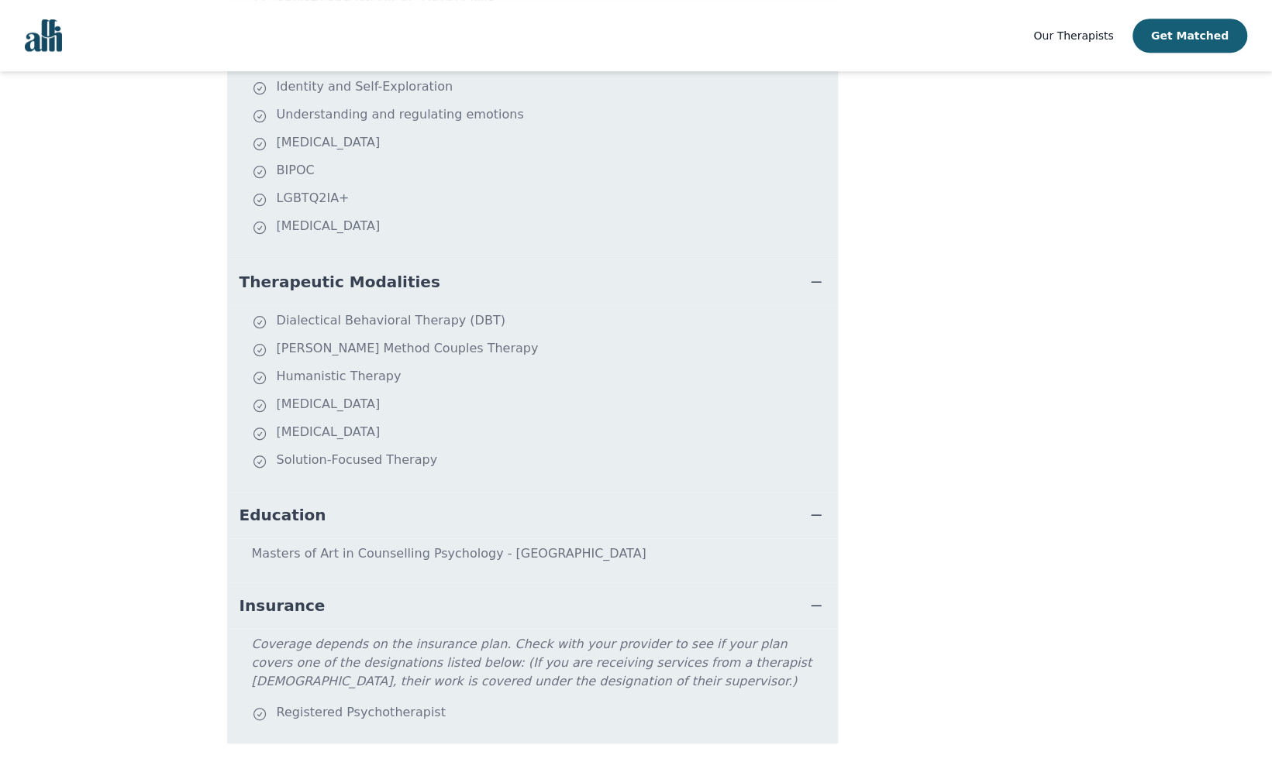
scroll to position [528, 0]
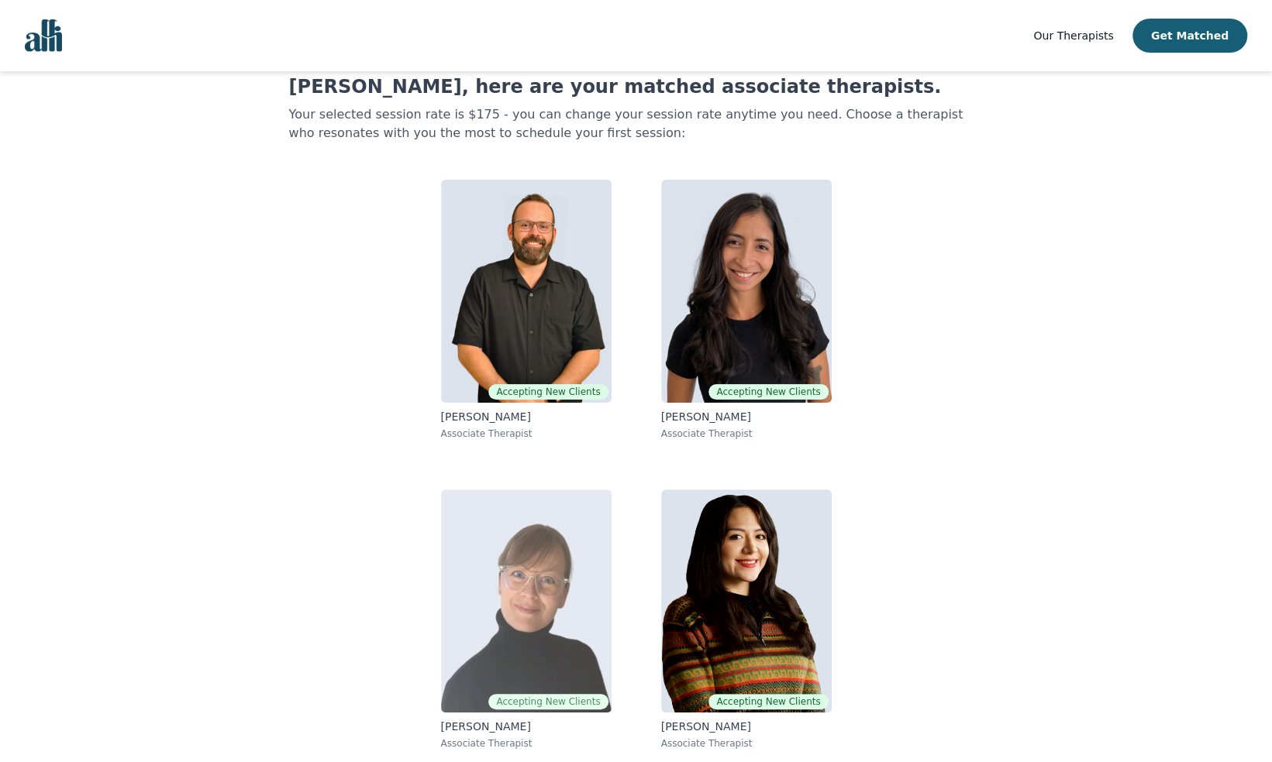
click at [577, 668] on img at bounding box center [526, 601] width 170 height 223
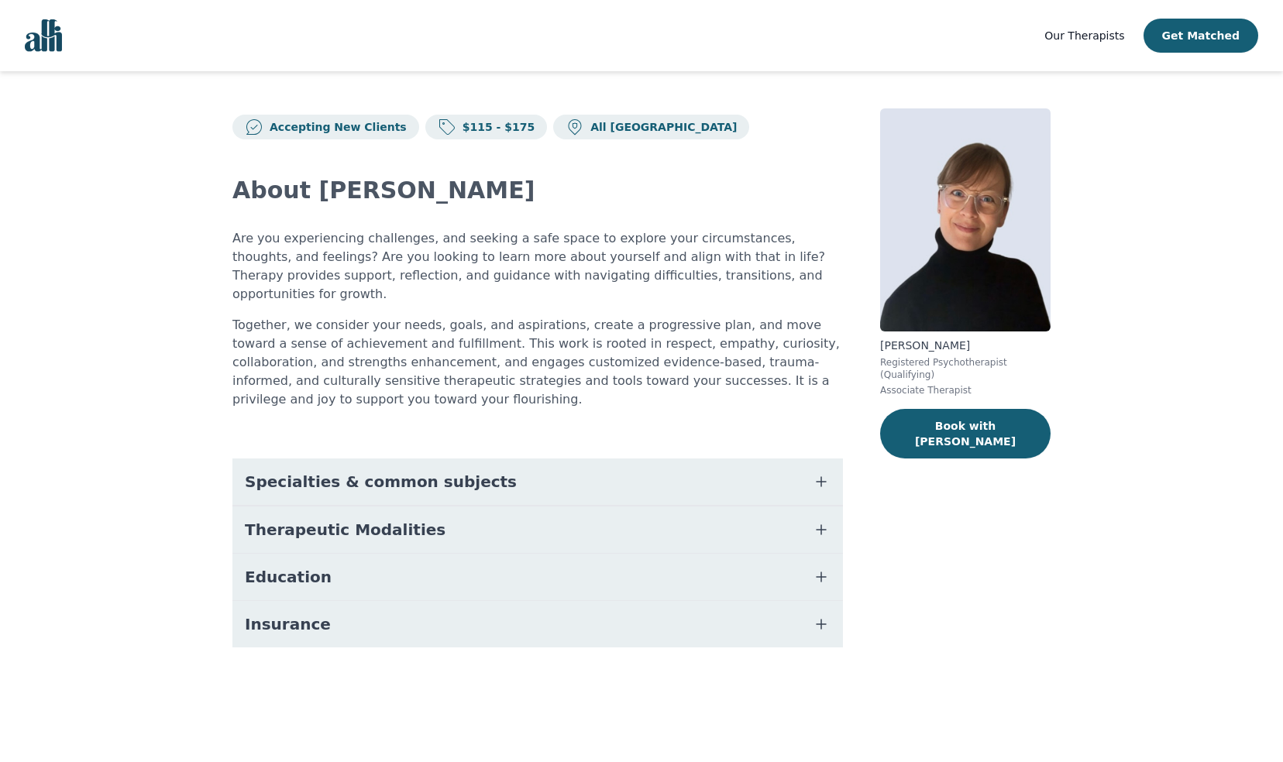
click at [798, 459] on button "Specialties & common subjects" at bounding box center [537, 482] width 611 height 46
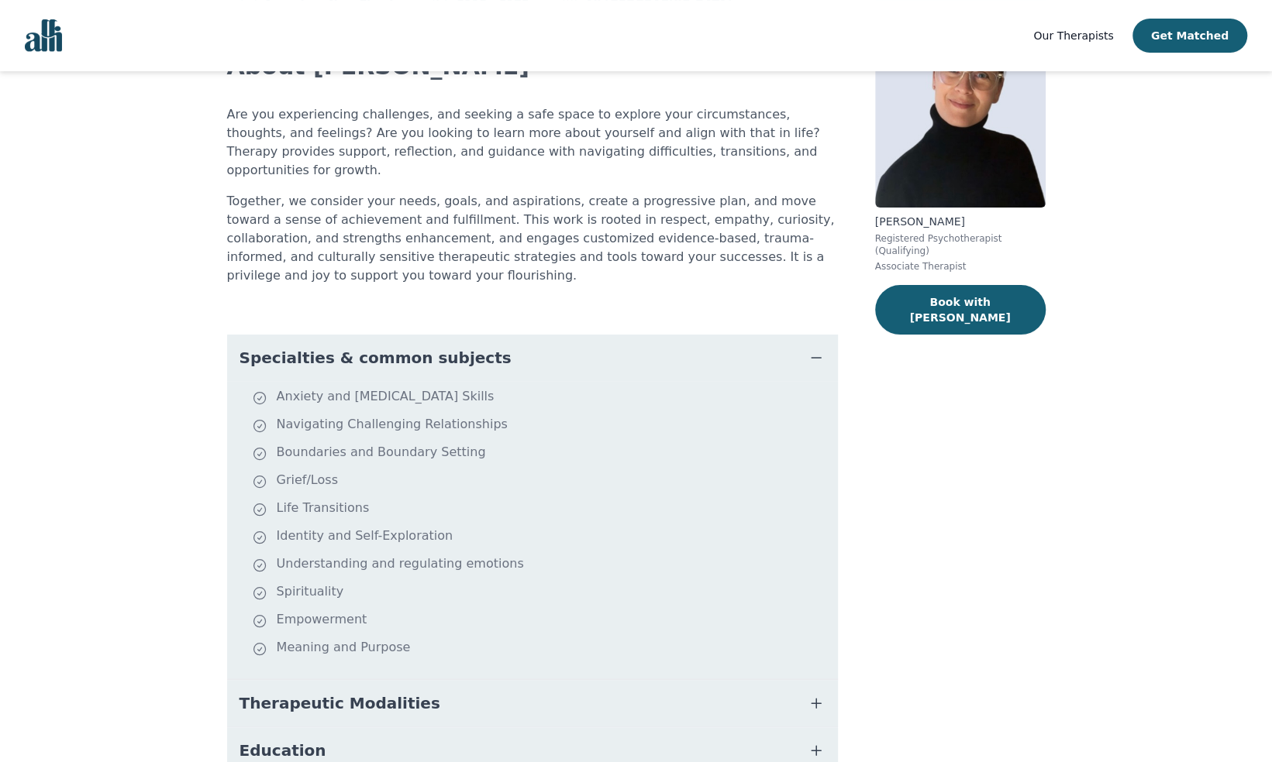
scroll to position [155, 0]
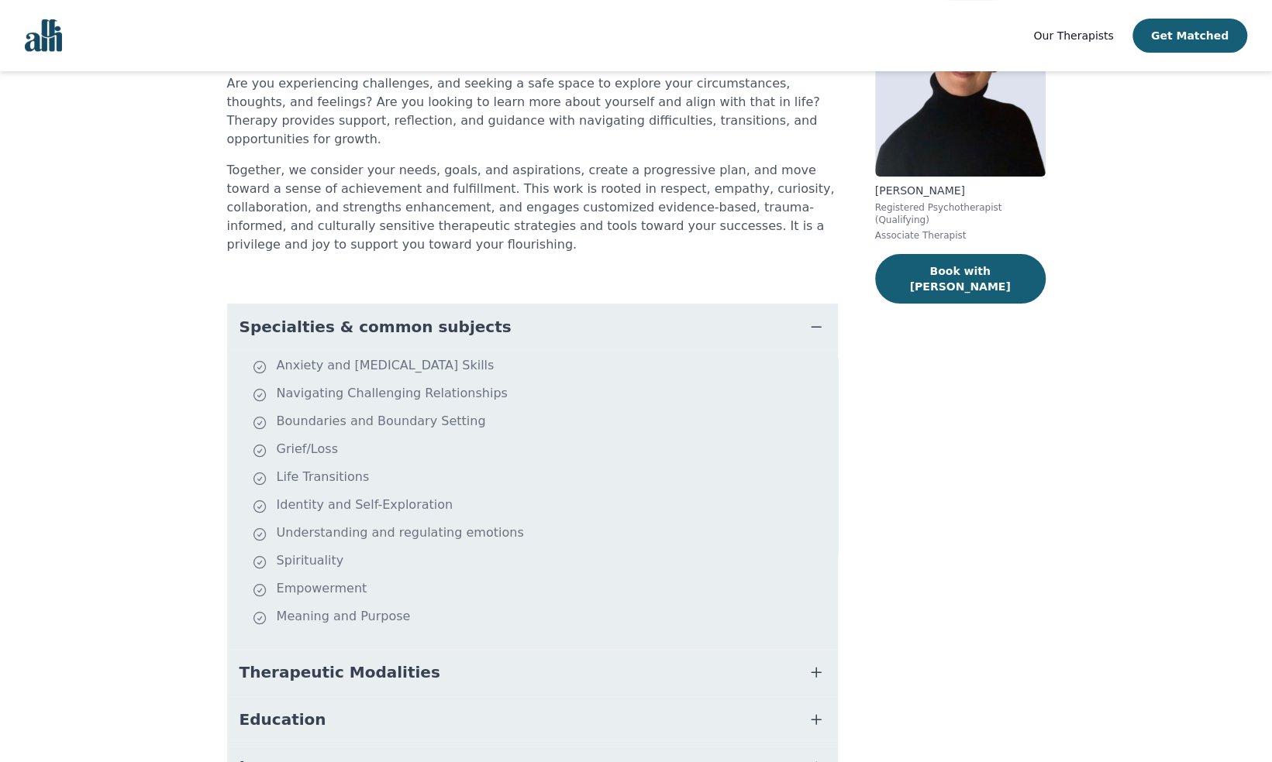
click at [668, 649] on button "Therapeutic Modalities" at bounding box center [532, 672] width 611 height 46
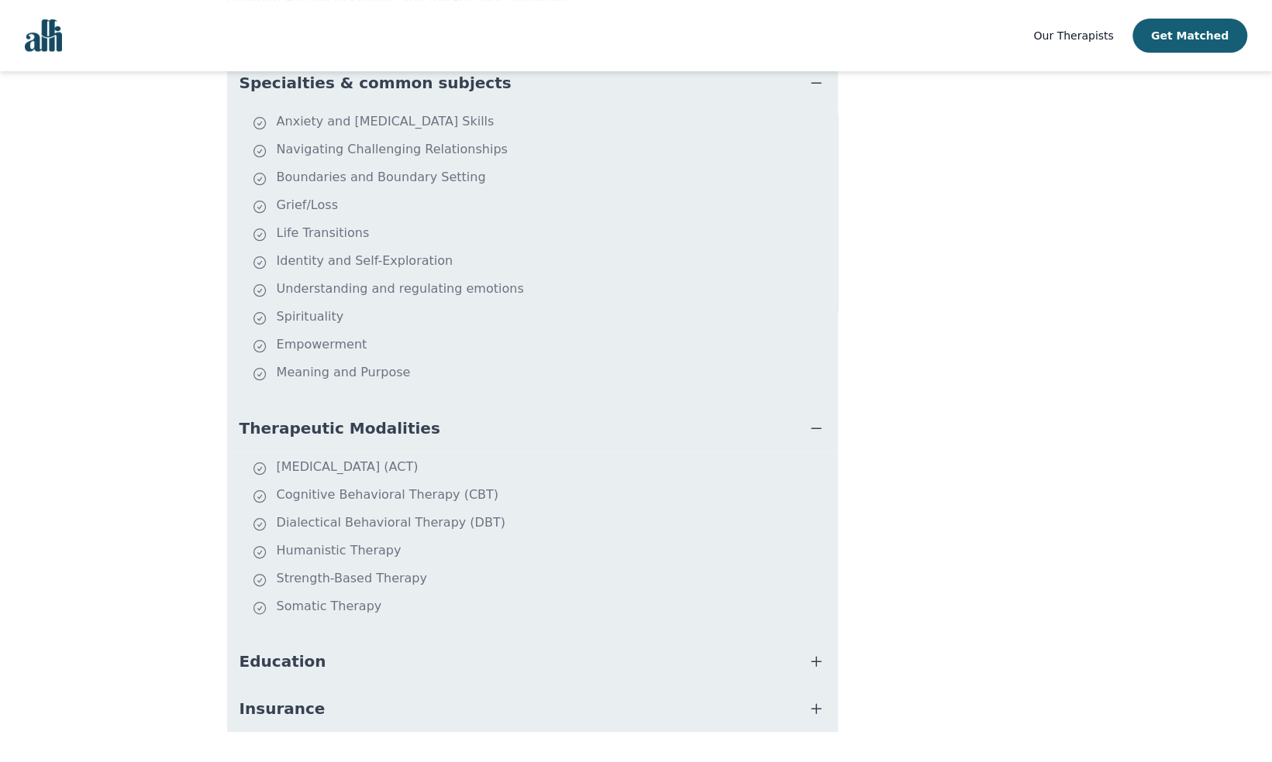
scroll to position [404, 0]
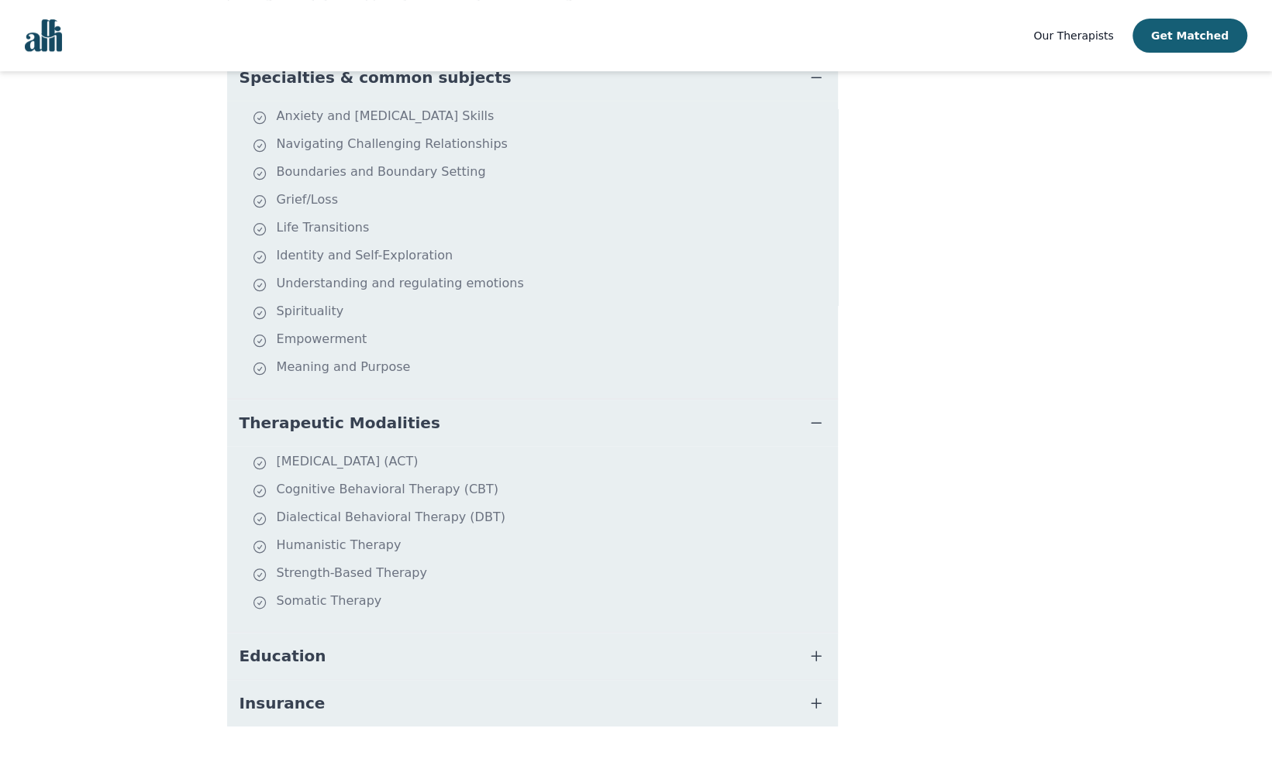
click at [786, 680] on button "Insurance" at bounding box center [532, 703] width 611 height 46
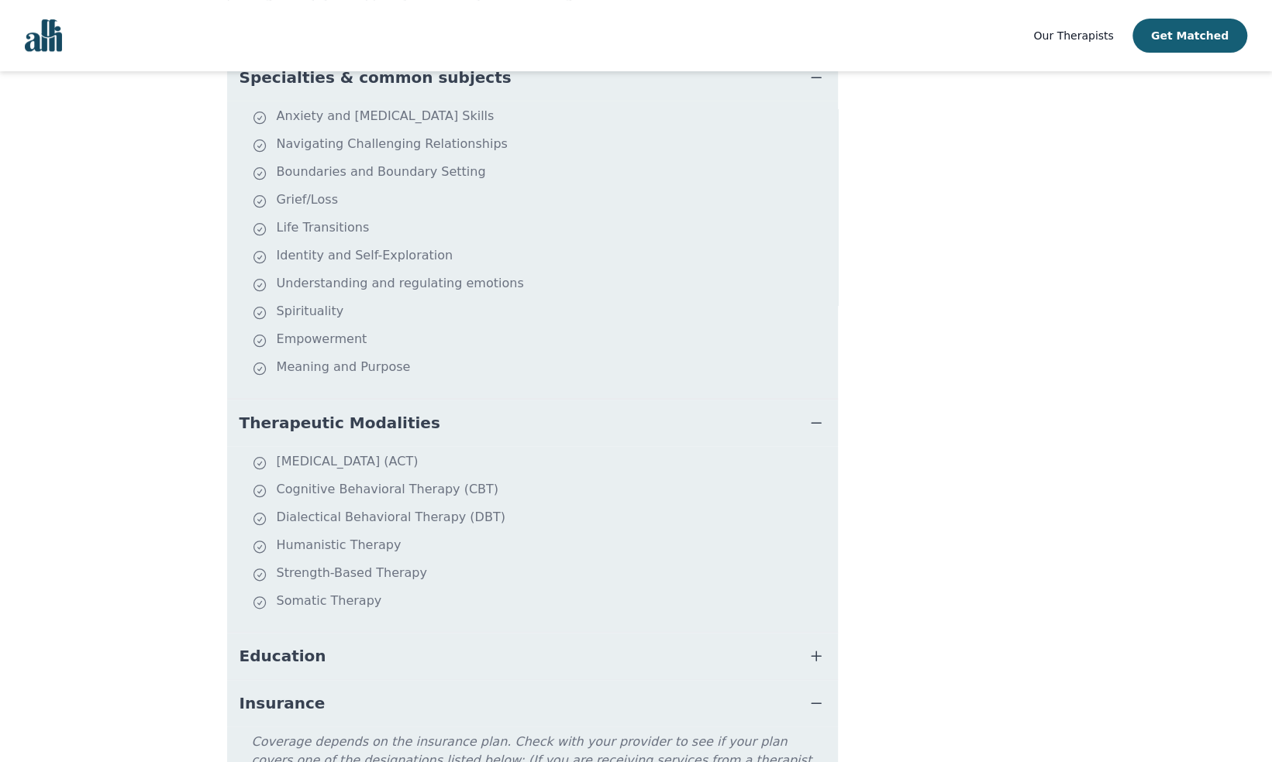
click at [946, 679] on div "[PERSON_NAME] Registered Psychotherapist (Qualifying) Associate Therapist Book …" at bounding box center [960, 291] width 170 height 1175
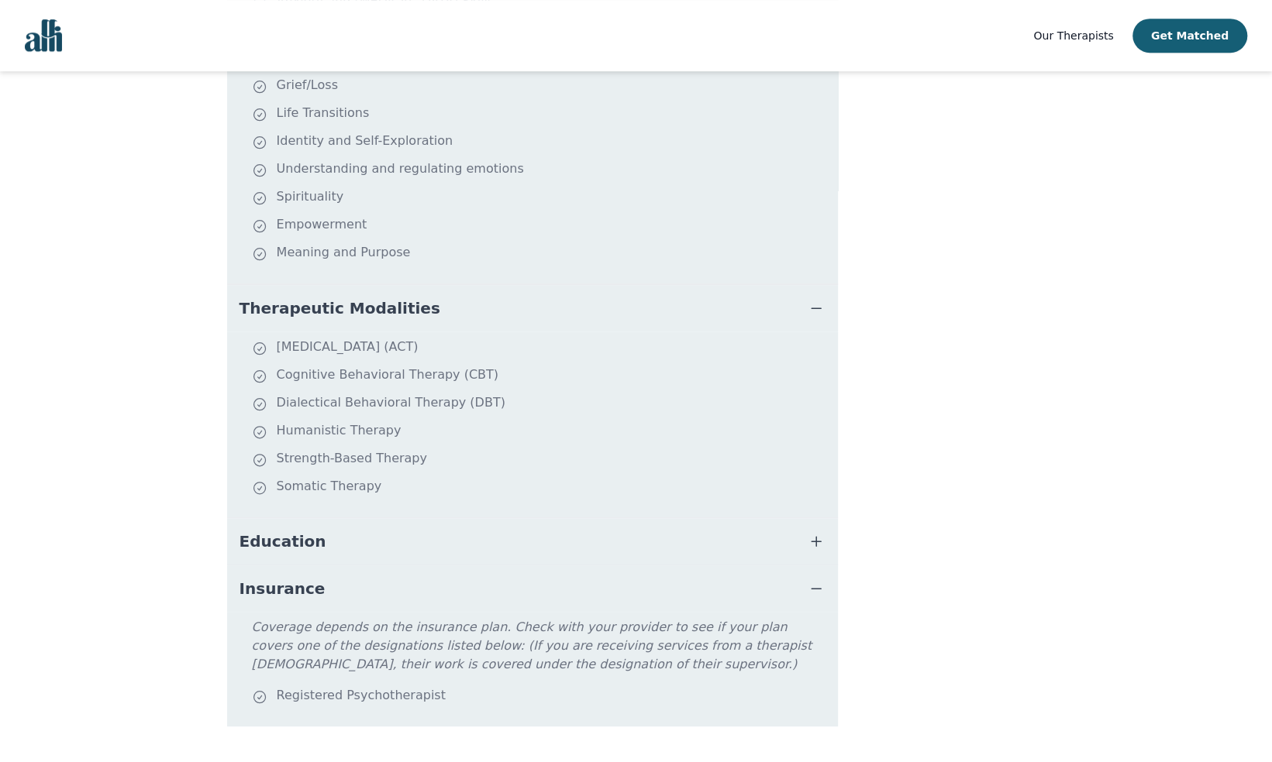
scroll to position [0, 0]
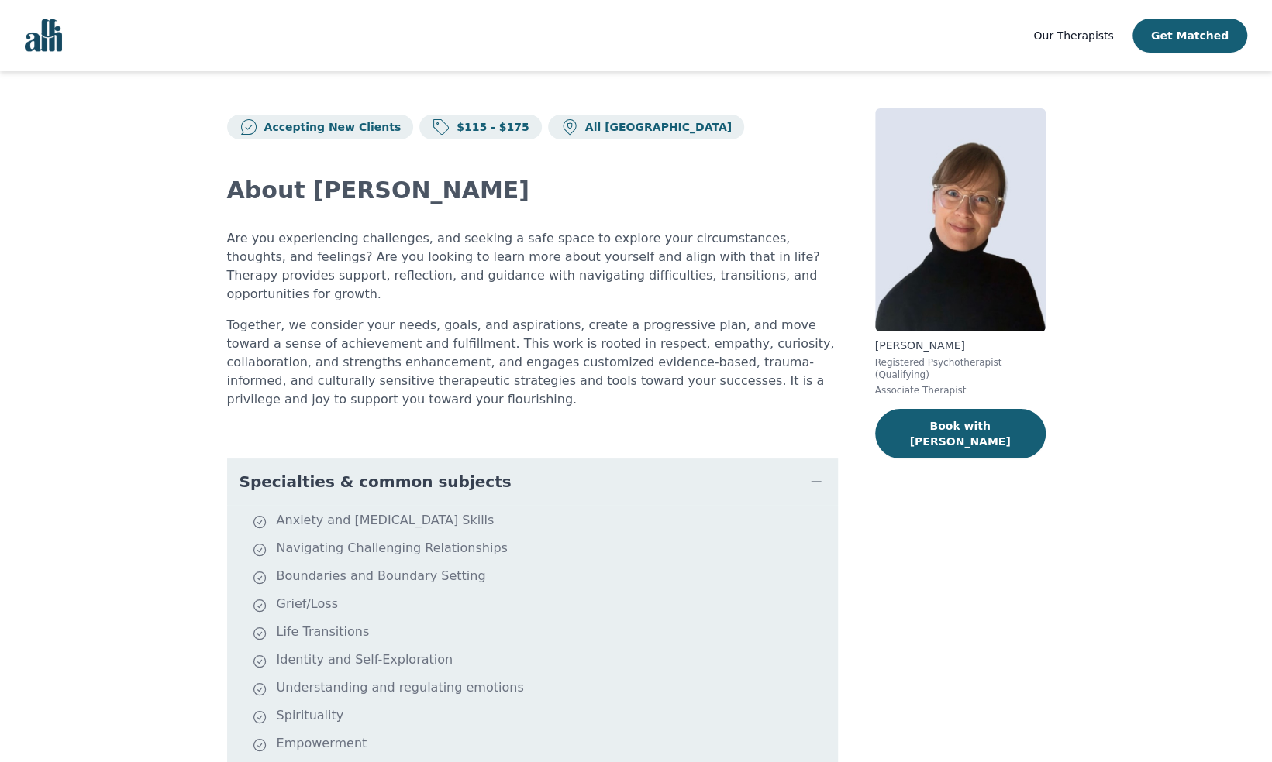
click at [823, 473] on icon "button" at bounding box center [816, 482] width 19 height 19
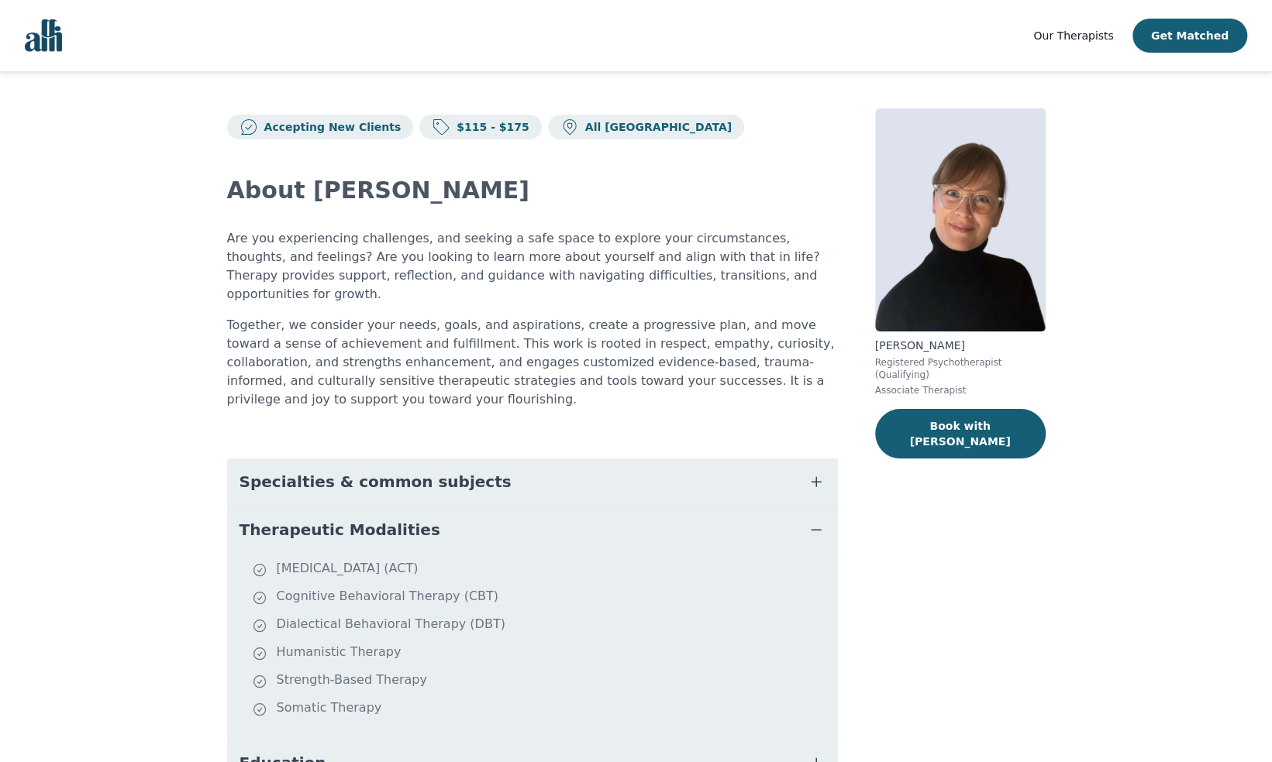
click at [814, 521] on icon "button" at bounding box center [816, 530] width 19 height 19
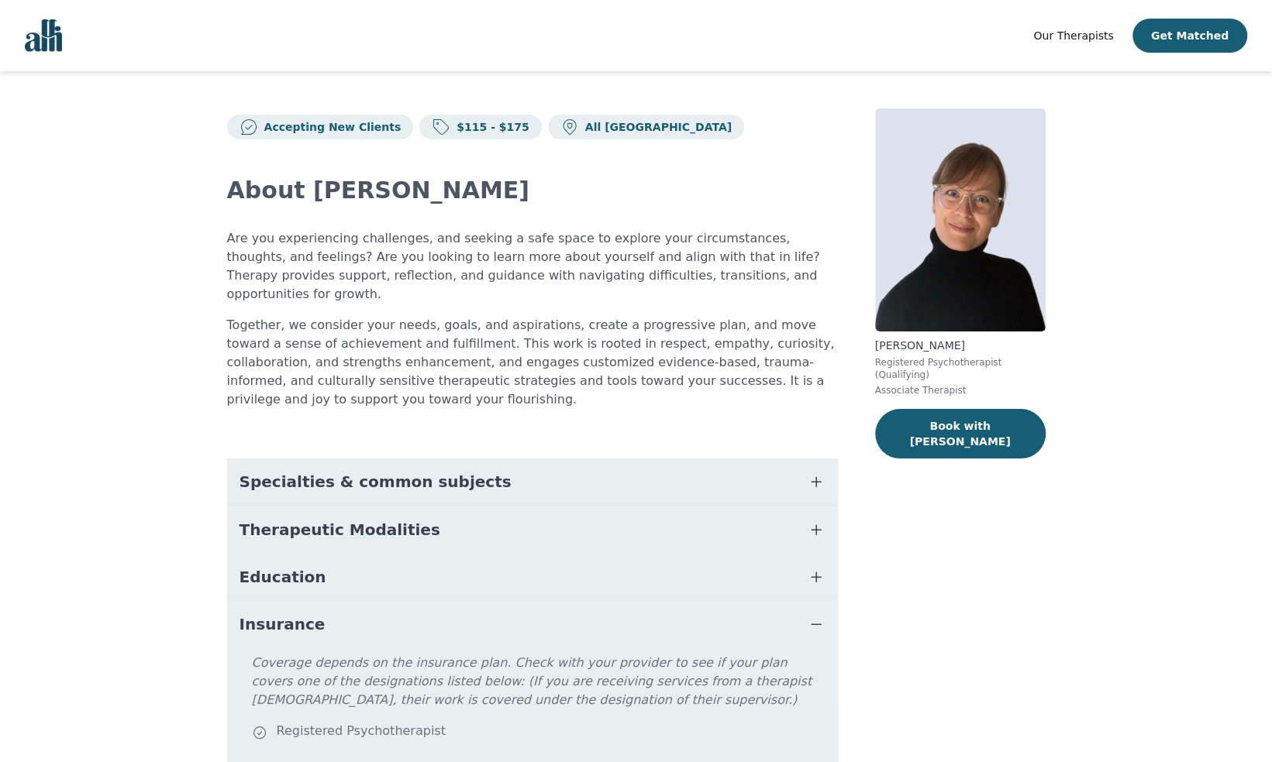
click at [820, 625] on icon "button" at bounding box center [815, 625] width 9 height 0
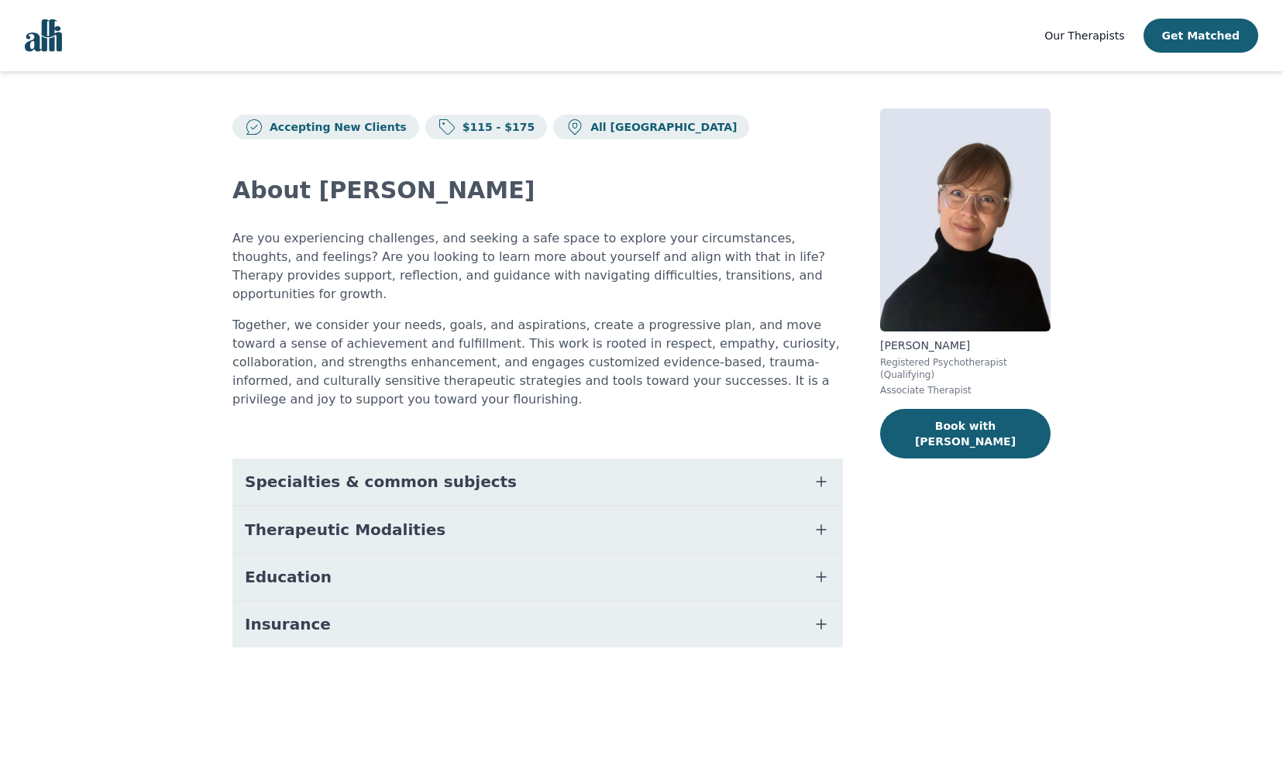
click at [1108, 36] on span "Our Therapists" at bounding box center [1084, 35] width 80 height 12
